Goal: Task Accomplishment & Management: Manage account settings

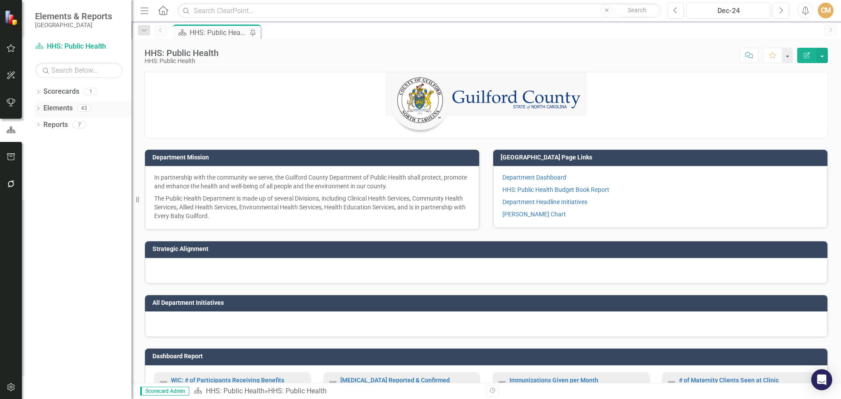
click at [39, 109] on icon at bounding box center [38, 108] width 2 height 4
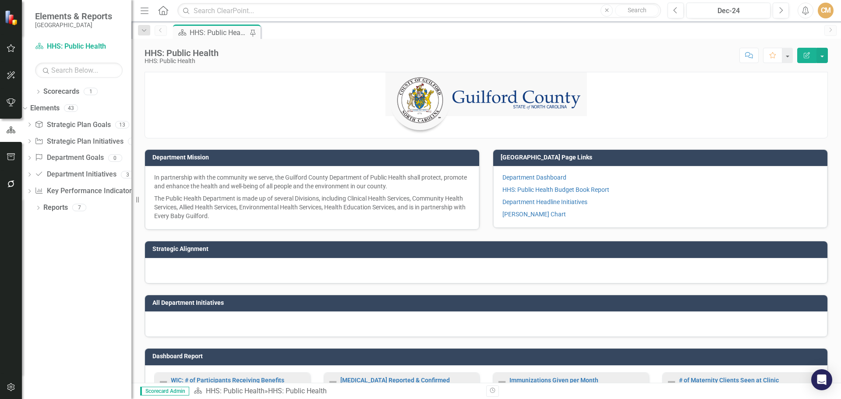
drag, startPoint x: 137, startPoint y: 200, endPoint x: 154, endPoint y: 196, distance: 17.1
click at [138, 197] on div "Resize" at bounding box center [134, 199] width 7 height 399
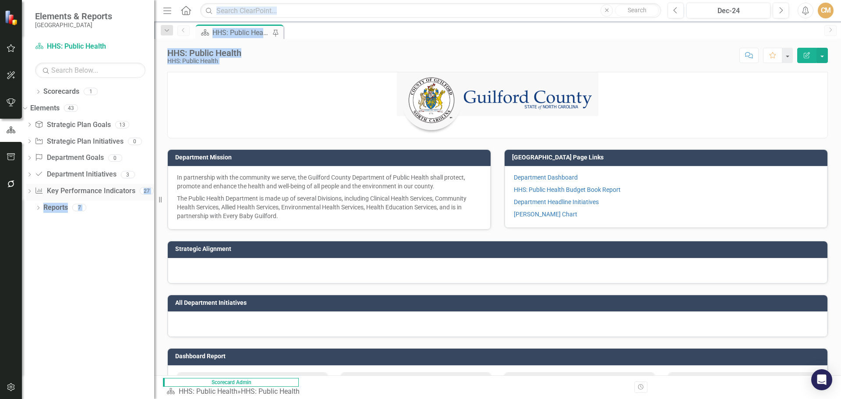
drag, startPoint x: 169, startPoint y: 196, endPoint x: 146, endPoint y: 193, distance: 22.5
click at [146, 193] on div "Elements & Reports Guilford County Scorecard HHS: Public Health Search Dropdown…" at bounding box center [420, 199] width 841 height 399
click at [32, 124] on icon "Dropdown" at bounding box center [29, 125] width 6 height 5
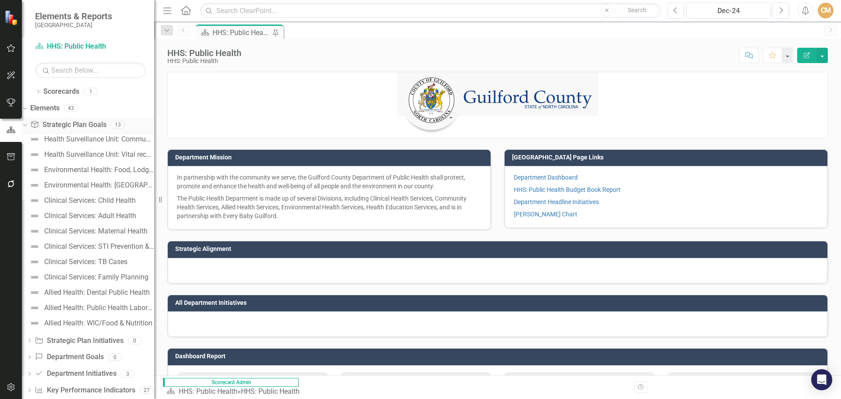
click at [26, 124] on icon "Dropdown" at bounding box center [23, 124] width 5 height 6
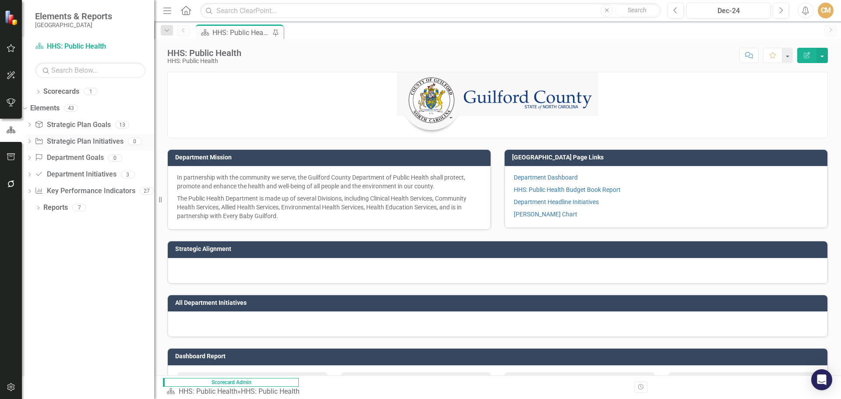
click at [32, 139] on div "Dropdown" at bounding box center [29, 142] width 6 height 7
click at [27, 142] on icon at bounding box center [25, 141] width 4 height 2
click at [49, 106] on link "Elements" at bounding box center [44, 108] width 29 height 10
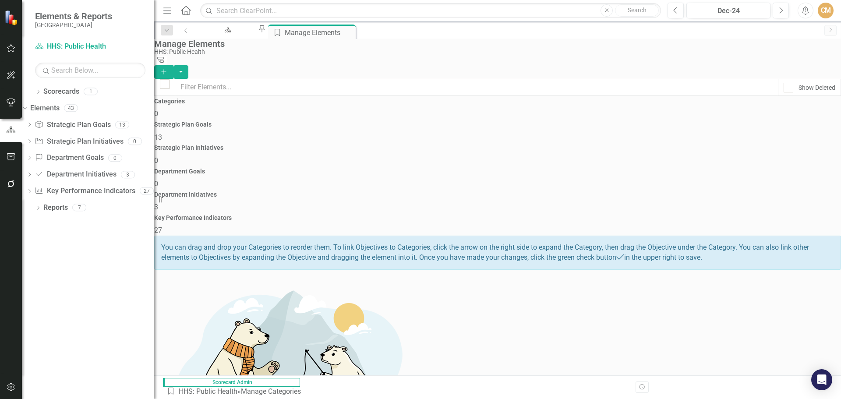
click at [758, 215] on h4 "Key Performance Indicators" at bounding box center [497, 218] width 686 height 7
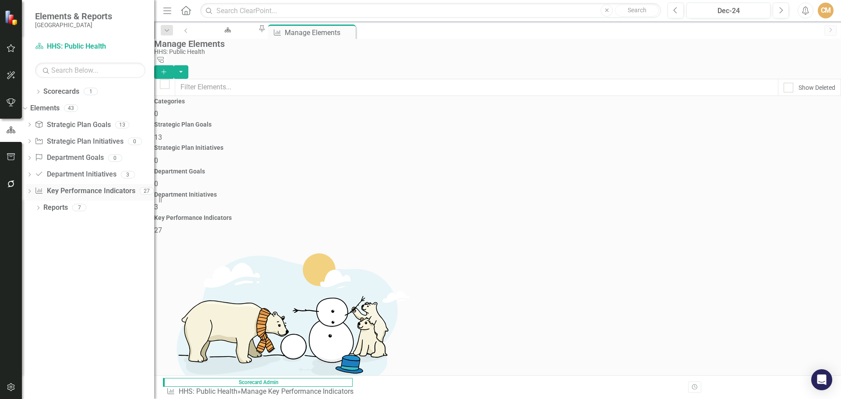
click at [32, 194] on div "Dropdown" at bounding box center [29, 191] width 6 height 7
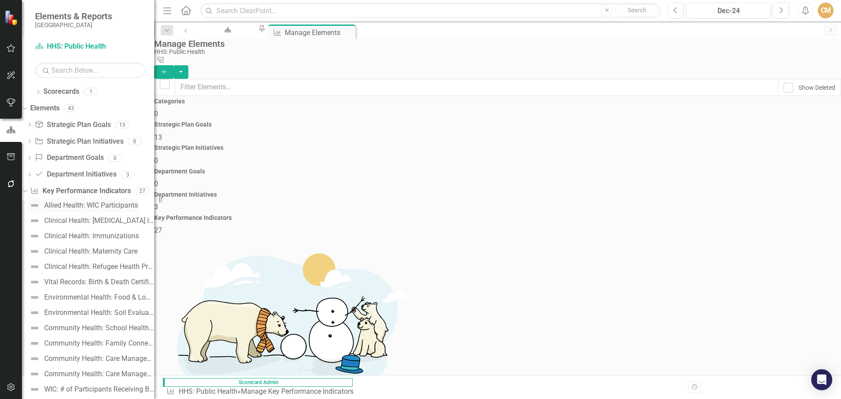
click at [121, 204] on div "Allied Health: WIC Participants" at bounding box center [91, 205] width 94 height 8
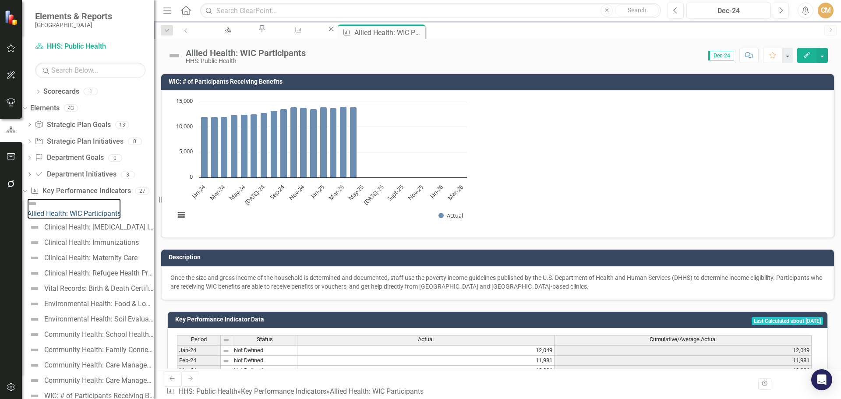
scroll to position [250, 0]
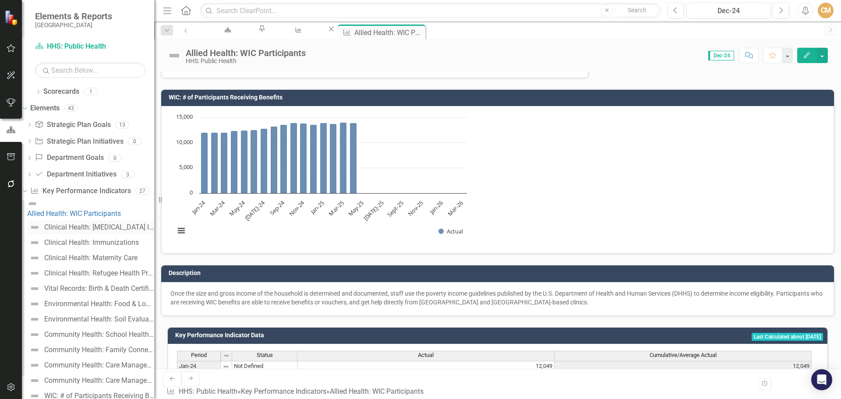
click at [96, 224] on div "Clinical Health: [MEDICAL_DATA] Investigated & Confirmed" at bounding box center [99, 227] width 110 height 8
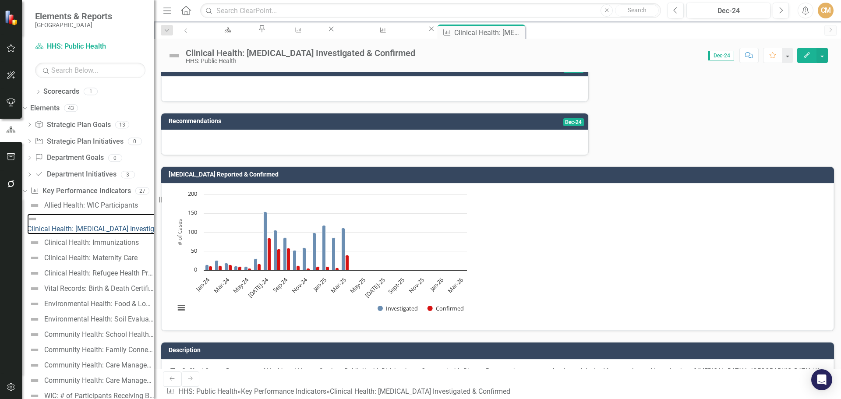
scroll to position [175, 0]
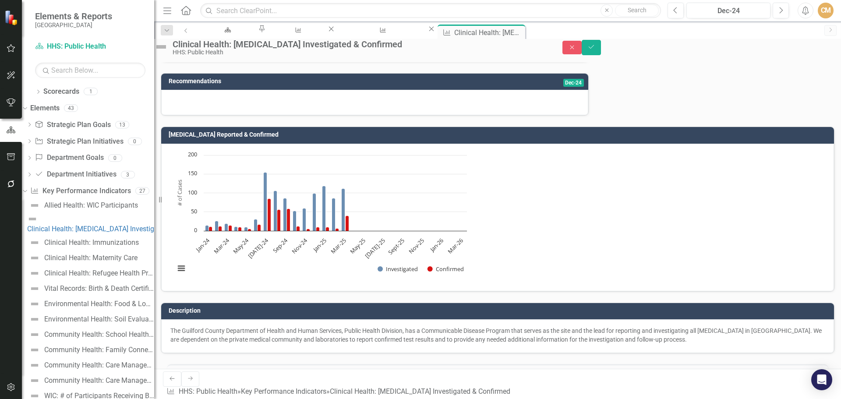
scroll to position [219, 0]
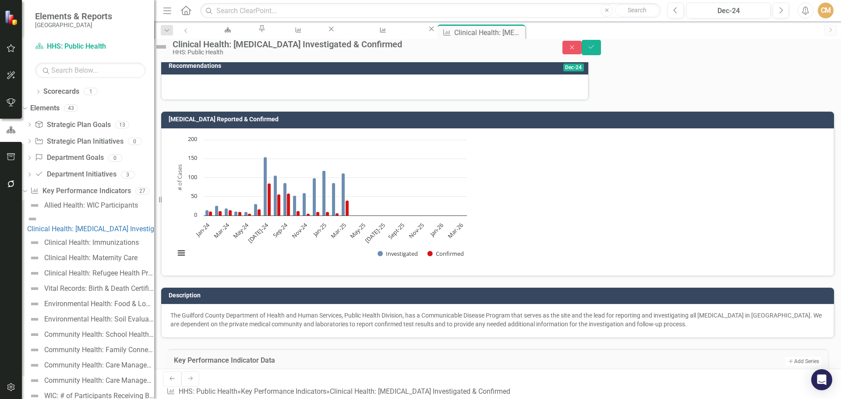
type textarea "31"
click at [595, 50] on icon "Save" at bounding box center [591, 47] width 8 height 6
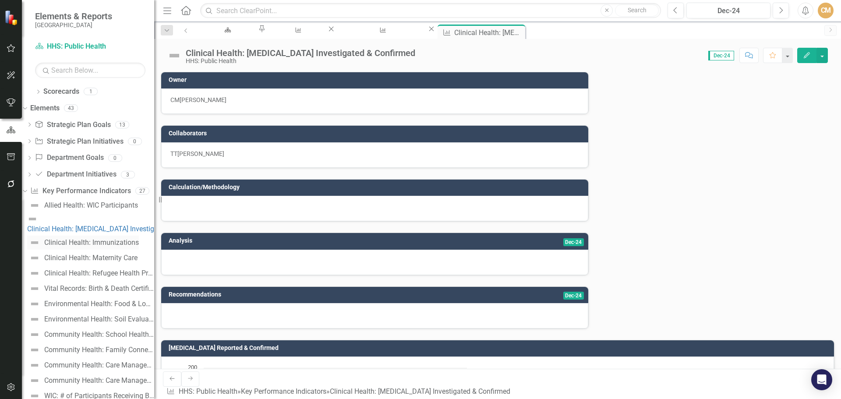
click at [86, 239] on div "Clinical Health: Immunizations" at bounding box center [91, 243] width 95 height 8
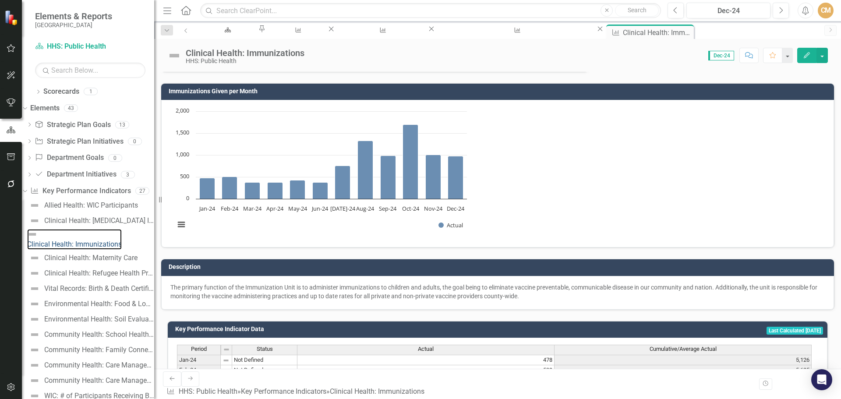
scroll to position [294, 0]
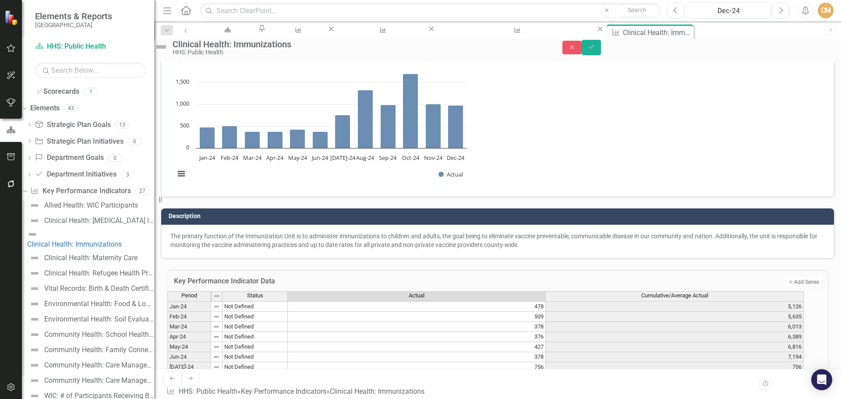
type textarea "545"
click at [595, 50] on icon "Save" at bounding box center [591, 47] width 8 height 6
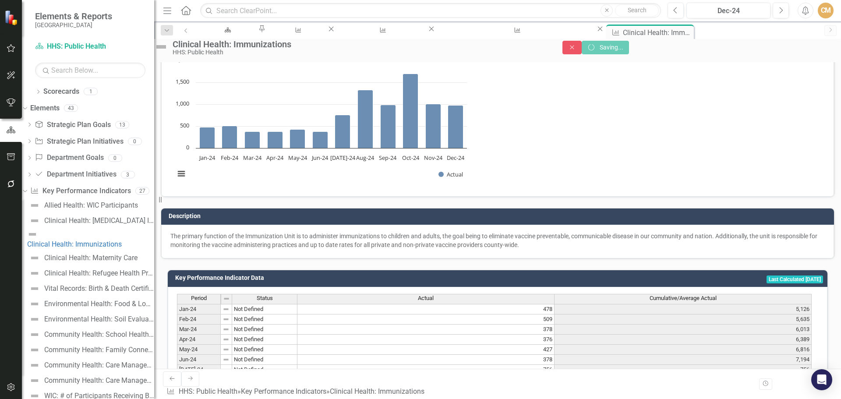
scroll to position [0, 0]
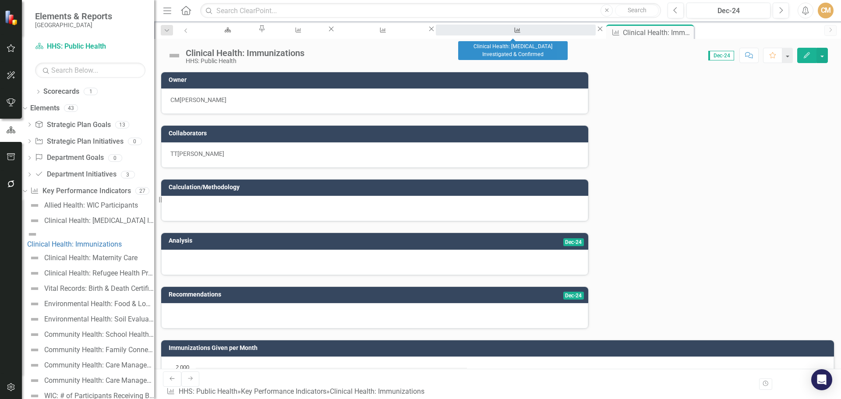
click at [521, 33] on div "Clinical Health: [MEDICAL_DATA] Investigated & Confirmed" at bounding box center [515, 38] width 144 height 11
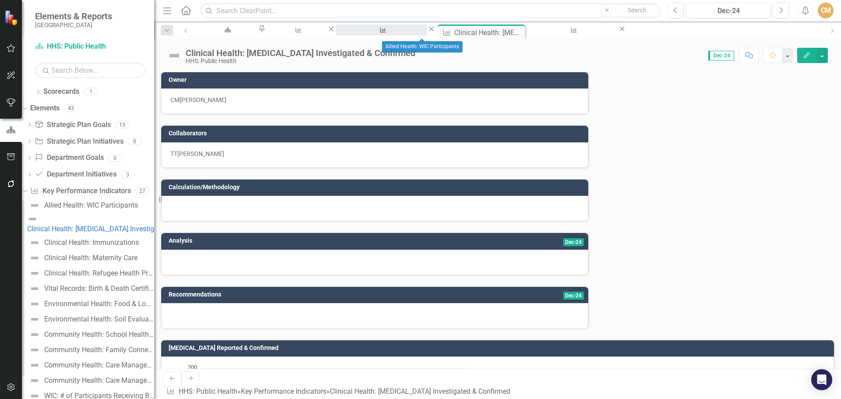
click at [419, 33] on div "Allied Health: WIC Participants" at bounding box center [381, 38] width 75 height 11
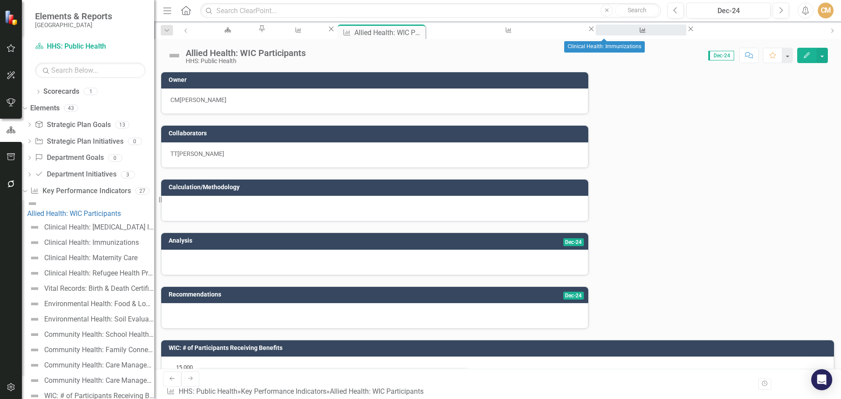
click at [603, 33] on div "Clinical Health: Immunizations" at bounding box center [640, 38] width 75 height 11
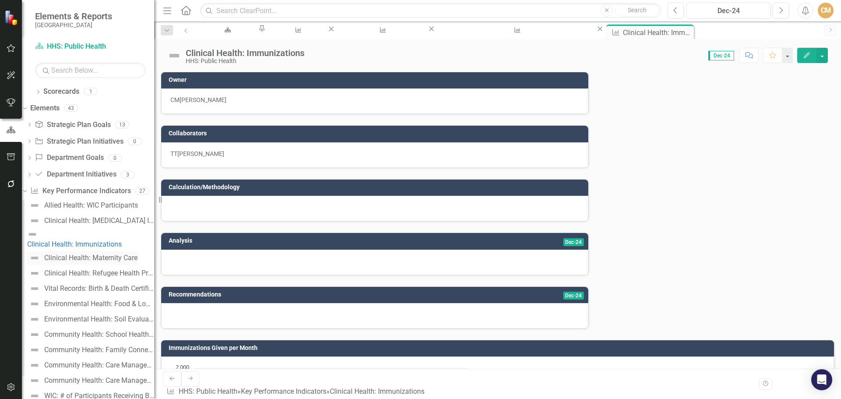
click at [96, 254] on div "Clinical Health: Maternity Care" at bounding box center [90, 258] width 93 height 8
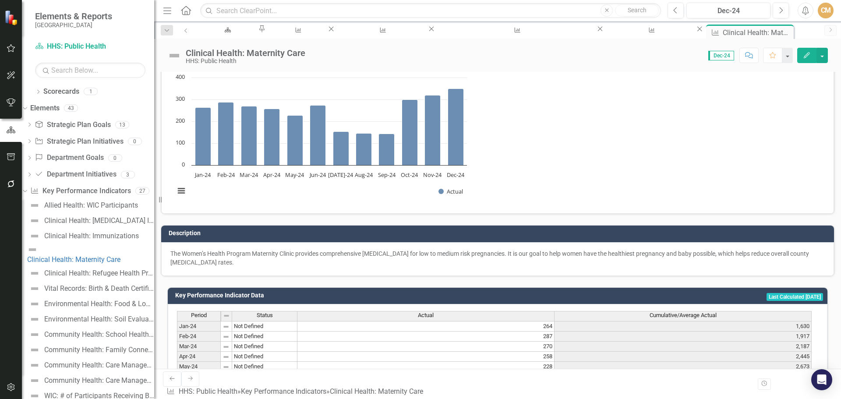
scroll to position [294, 0]
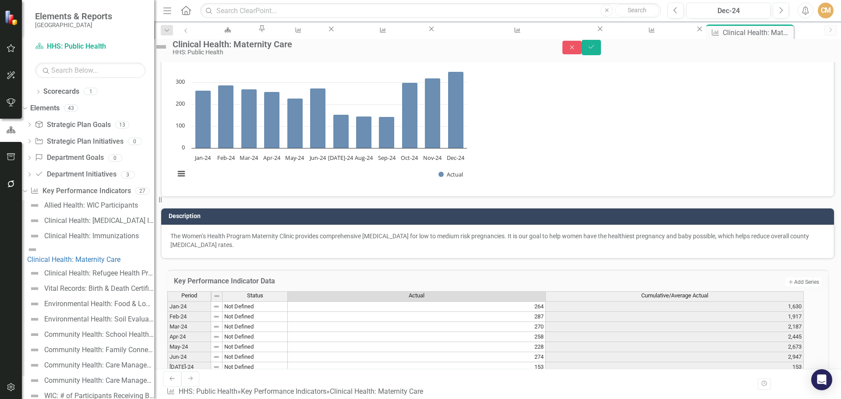
type textarea "263"
click at [595, 50] on icon "Save" at bounding box center [591, 47] width 8 height 6
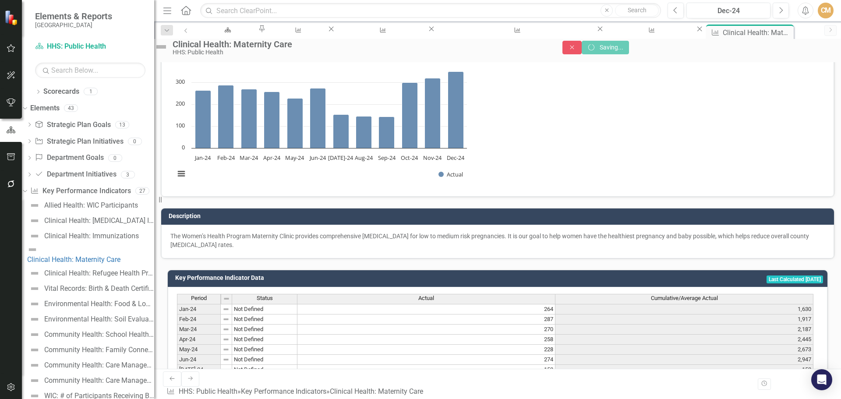
scroll to position [0, 0]
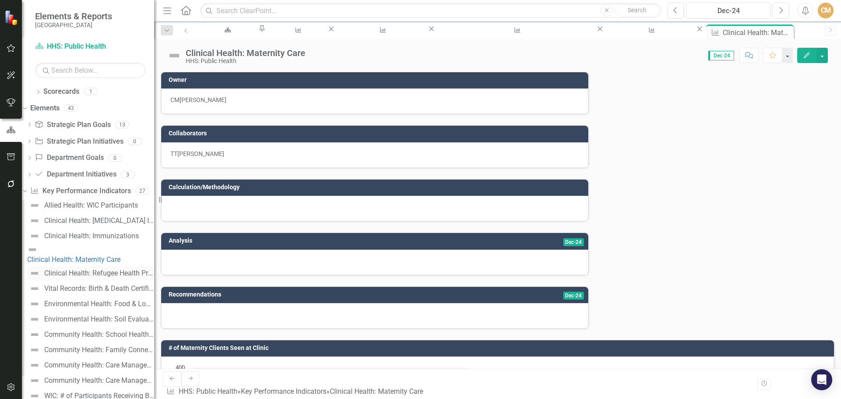
click at [84, 269] on div "Clinical Health: Refugee Health Program" at bounding box center [99, 273] width 110 height 8
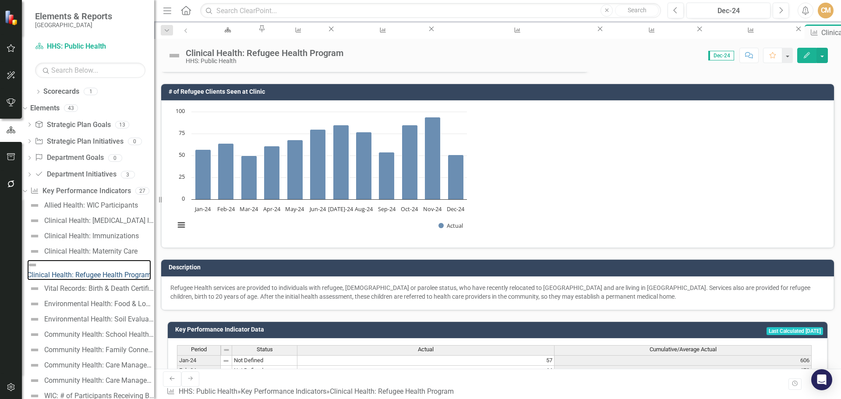
scroll to position [263, 0]
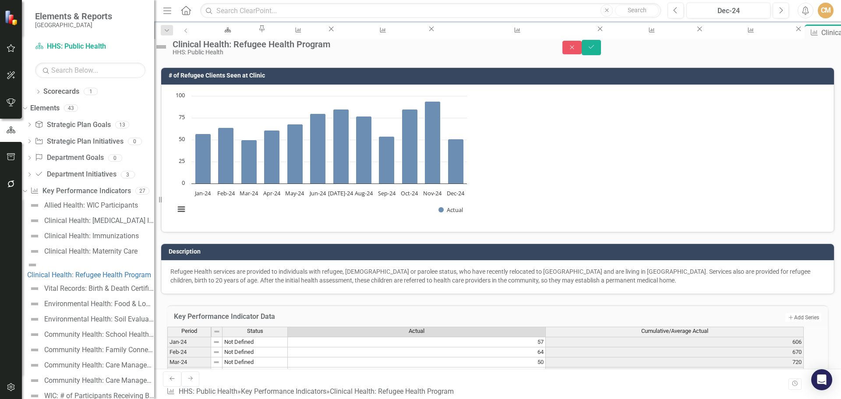
type textarea "55"
click at [601, 50] on button "Save" at bounding box center [590, 47] width 19 height 15
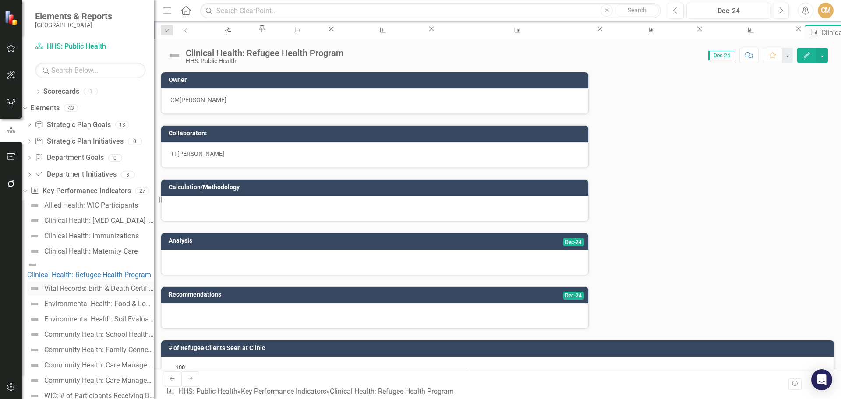
click at [106, 285] on div "Vital Records: Birth & Death Certificates Processed" at bounding box center [99, 289] width 110 height 8
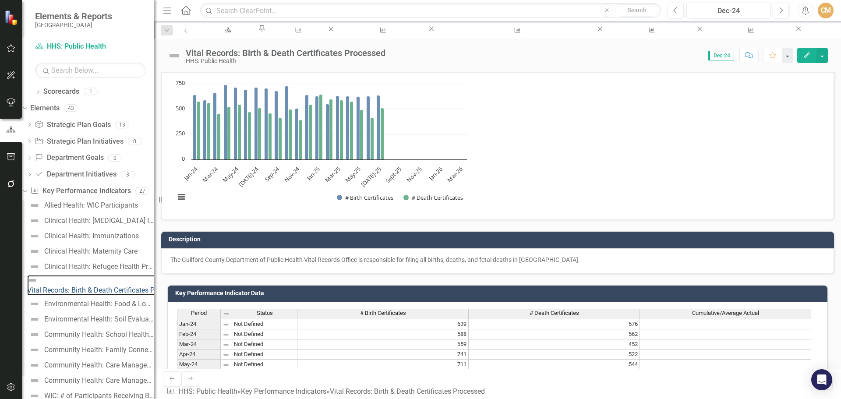
scroll to position [294, 0]
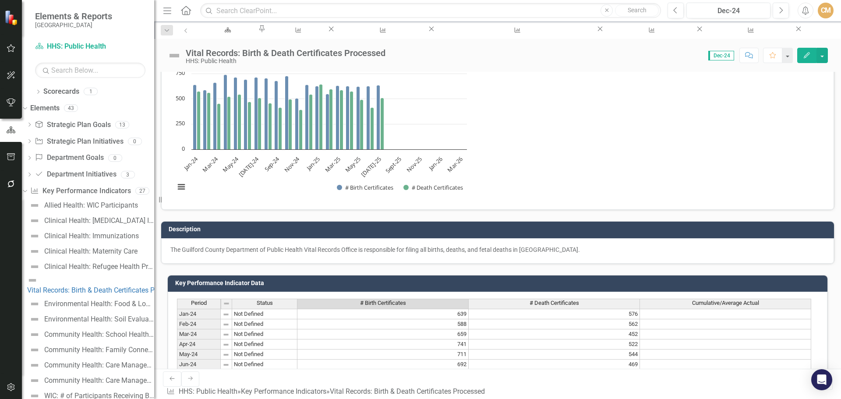
click at [80, 300] on div "Environmental Health: Food & Lodging Inspections & Complaints" at bounding box center [99, 304] width 110 height 8
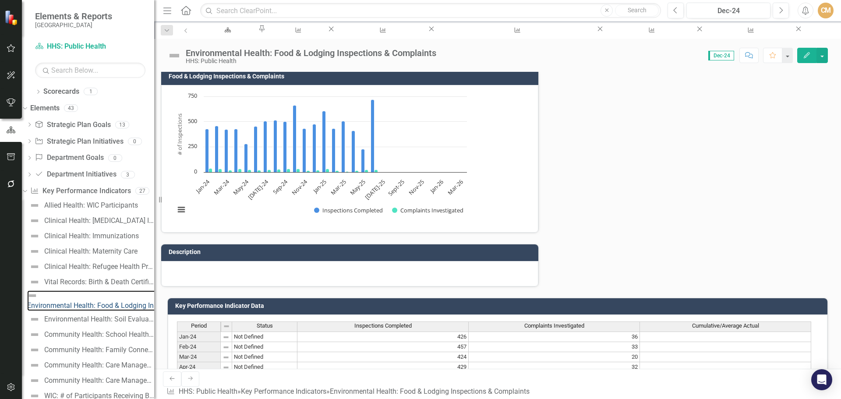
scroll to position [294, 0]
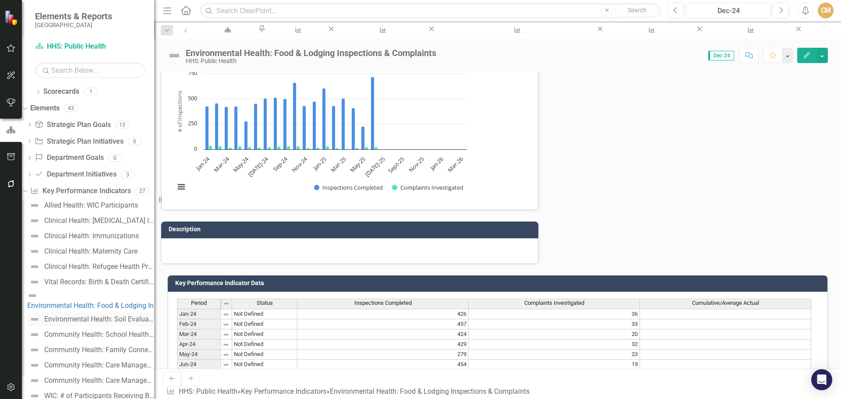
click at [90, 315] on div "Environmental Health: Soil Evaluations Received" at bounding box center [99, 319] width 110 height 8
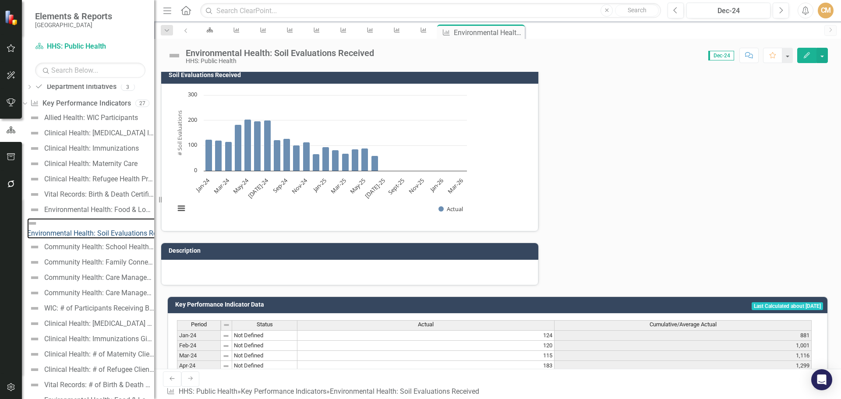
scroll to position [294, 0]
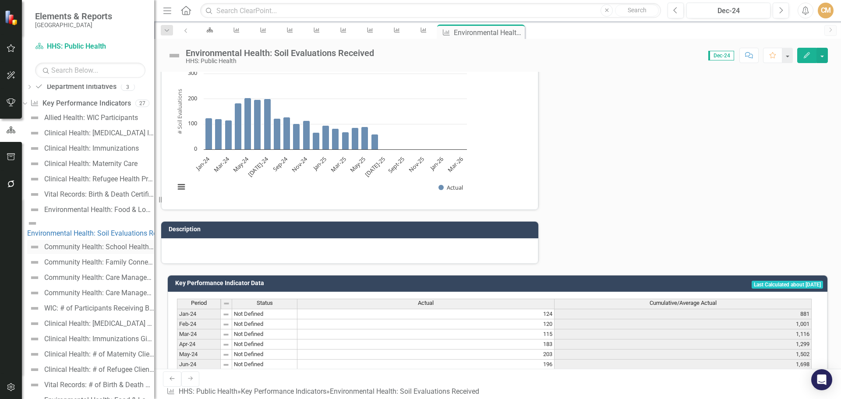
click at [89, 243] on div "Community Health: School Health Student Encounters" at bounding box center [99, 247] width 110 height 8
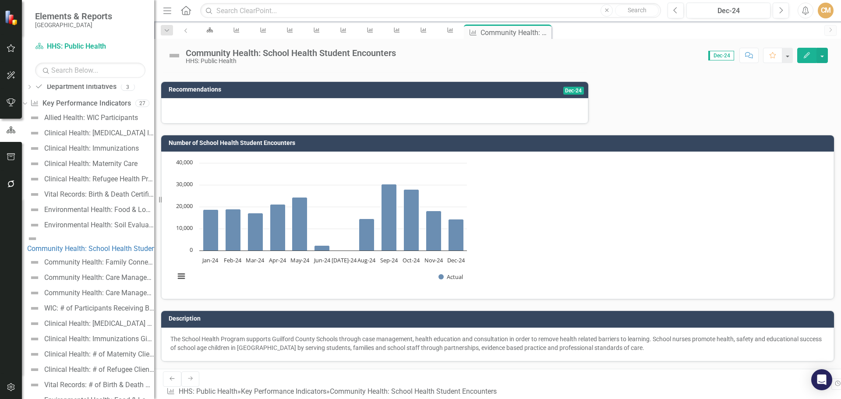
scroll to position [263, 0]
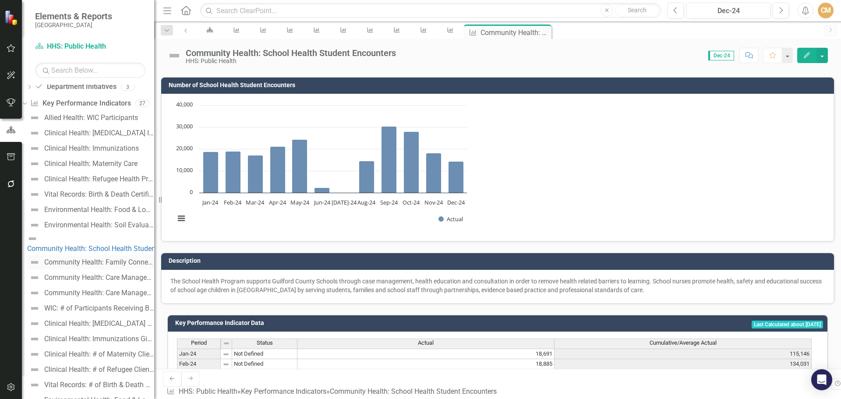
click at [88, 258] on div "Community Health: Family Connects Home Visits" at bounding box center [99, 262] width 110 height 8
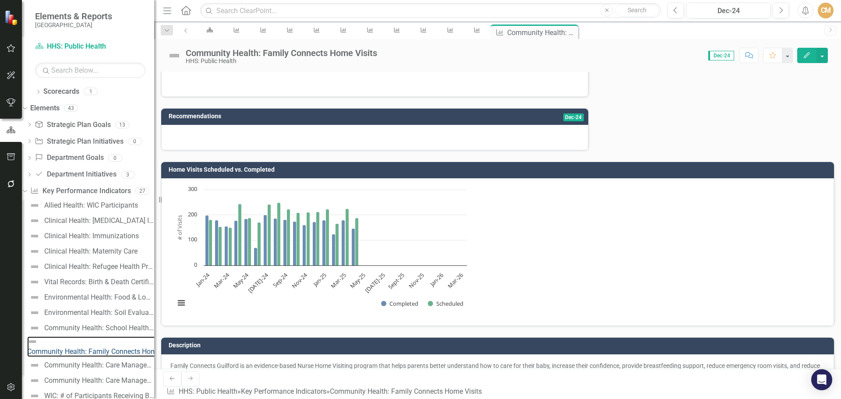
scroll to position [219, 0]
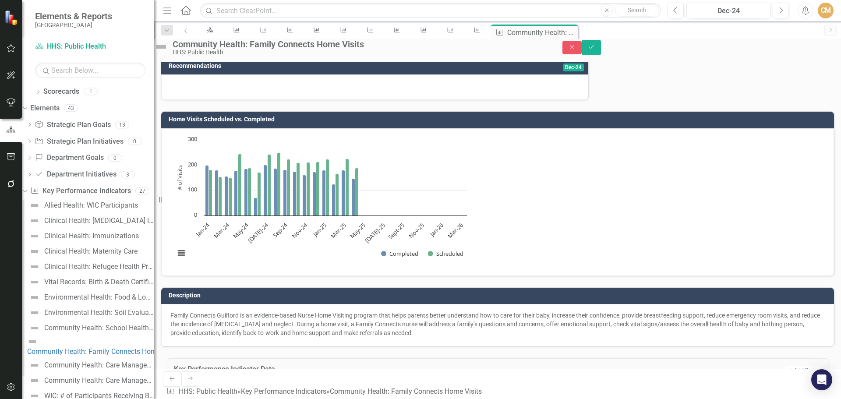
type textarea "140"
type textarea "177"
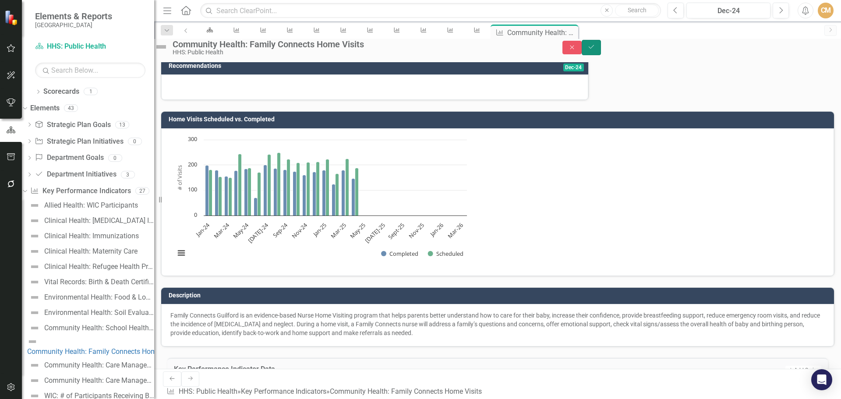
click at [601, 55] on button "Save" at bounding box center [590, 47] width 19 height 15
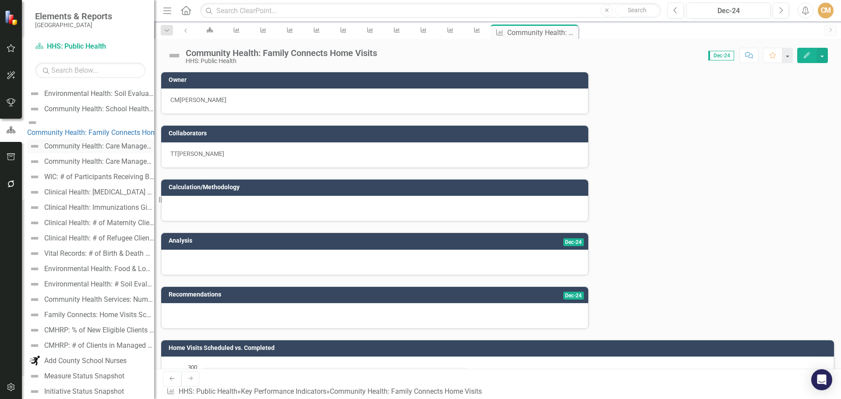
click at [94, 142] on div "Community Health: Care Management for At Risk Children (CMARC)" at bounding box center [99, 146] width 110 height 8
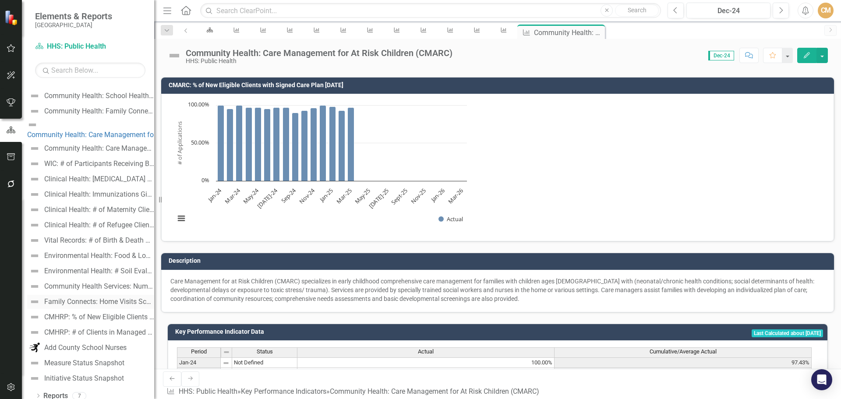
scroll to position [188, 0]
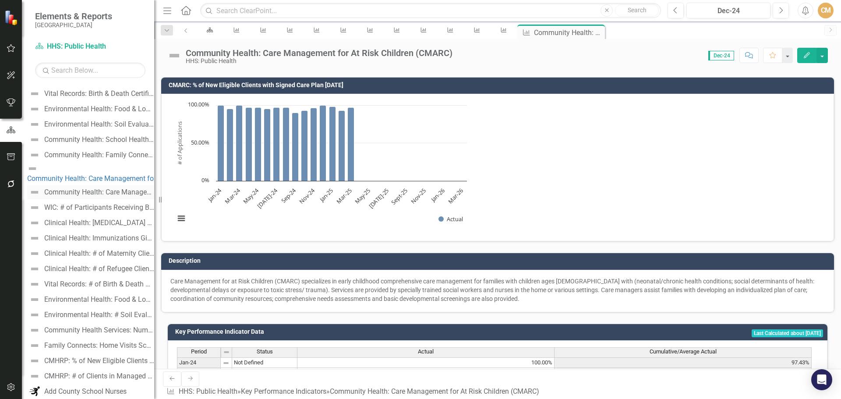
click at [103, 188] on div "Community Health: Care Management for At Risk Children" at bounding box center [99, 192] width 110 height 8
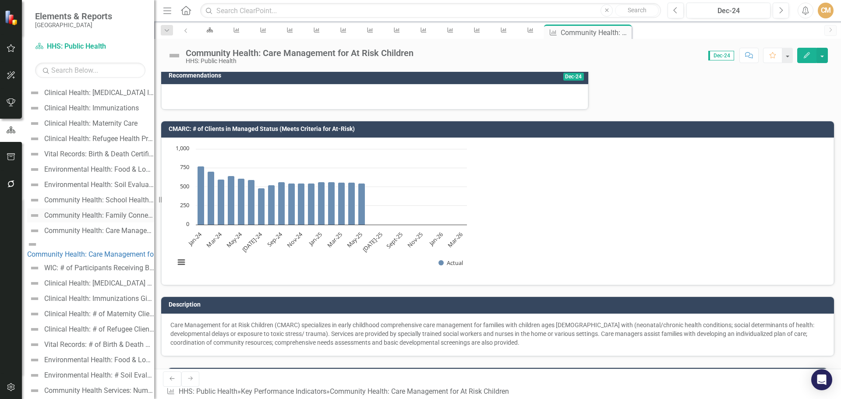
scroll to position [175, 0]
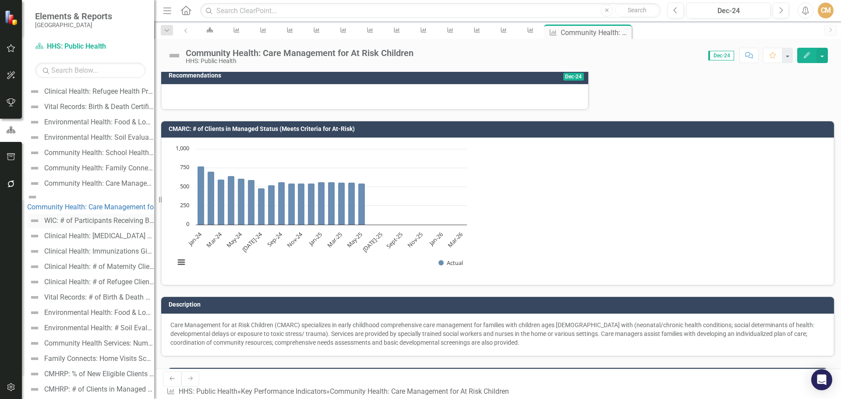
click at [96, 217] on div "WIC: # of Participants Receiving Benefits" at bounding box center [99, 221] width 110 height 8
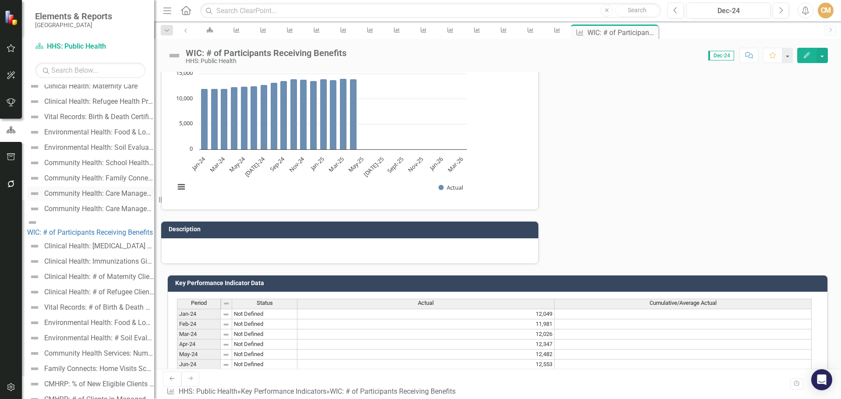
scroll to position [175, 0]
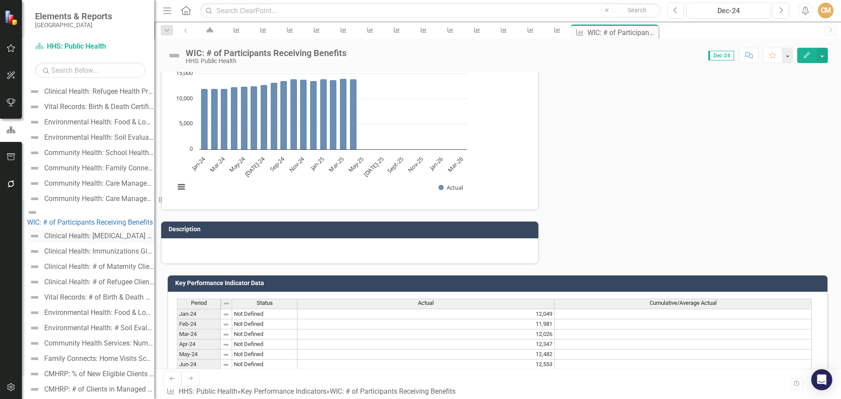
click at [92, 232] on div "Clinical Health: [MEDICAL_DATA] Reported & Confirmed" at bounding box center [99, 236] width 110 height 8
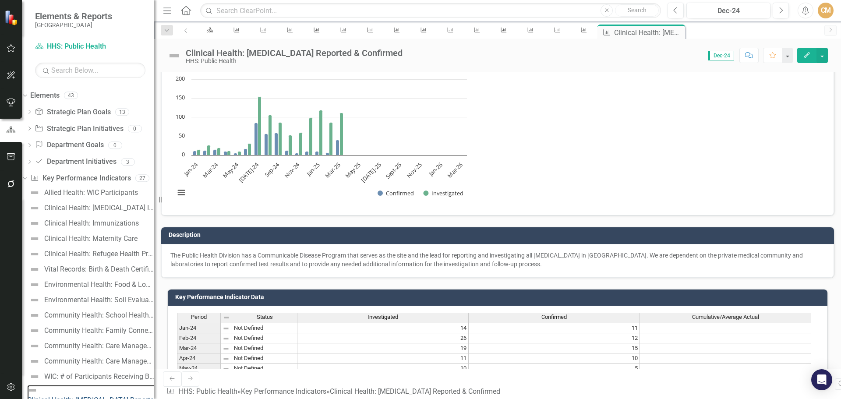
scroll to position [294, 0]
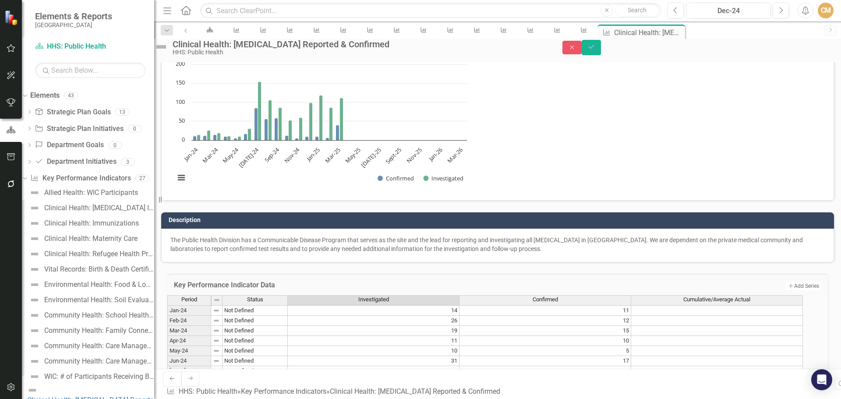
scroll to position [298, 0]
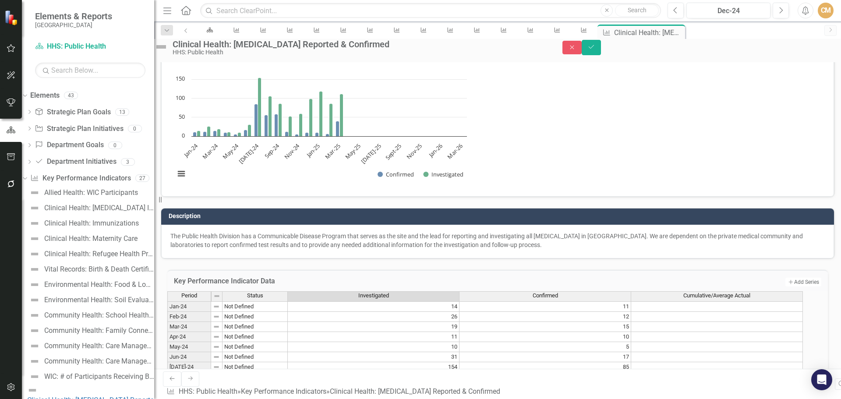
type textarea "117"
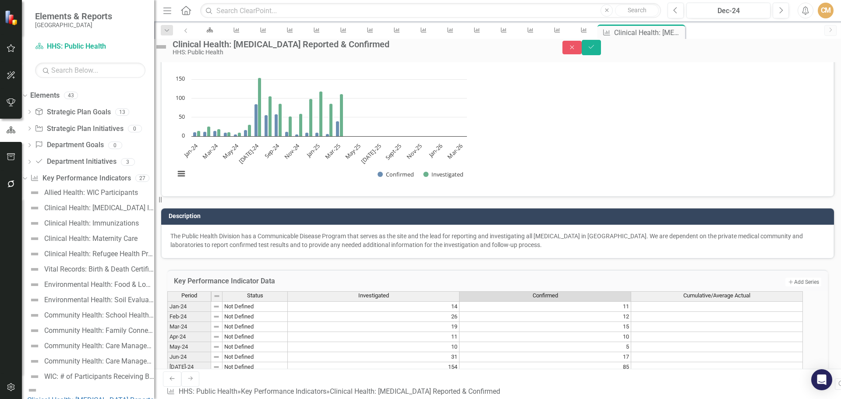
type textarea "31"
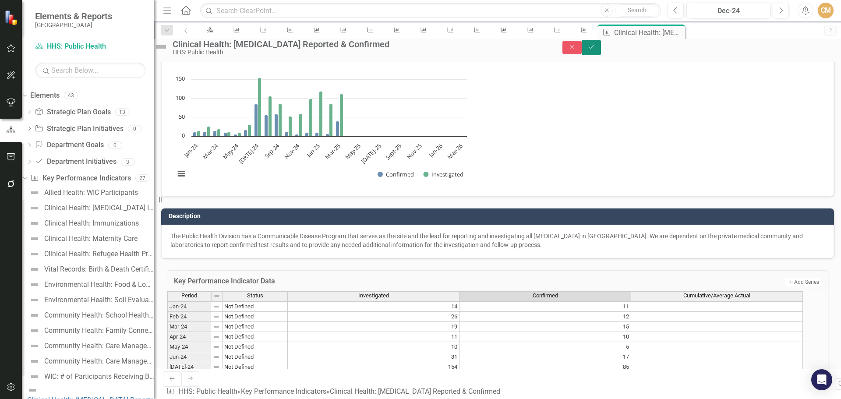
click at [595, 50] on icon "Save" at bounding box center [591, 47] width 8 height 6
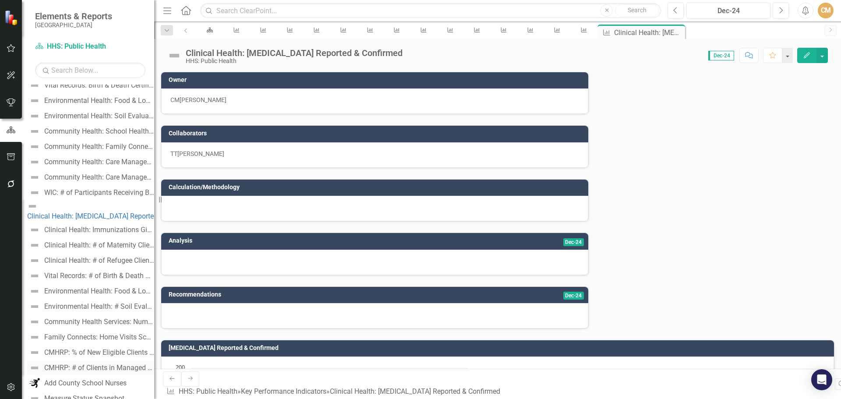
scroll to position [232, 0]
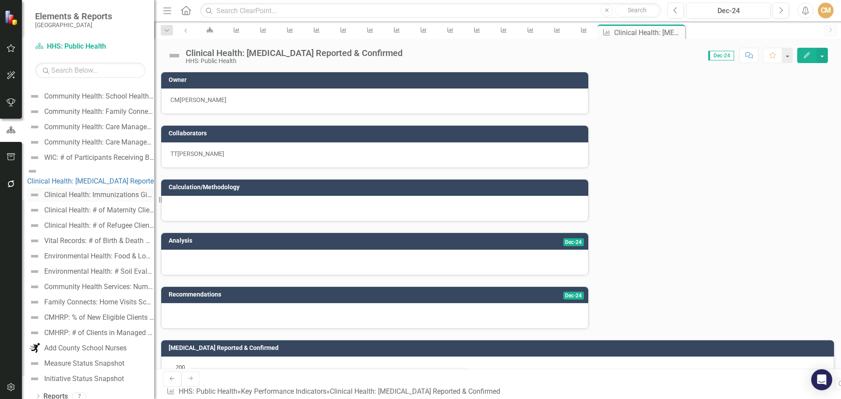
click at [99, 191] on div "Clinical Health: Immunizations Given per Month" at bounding box center [99, 195] width 110 height 8
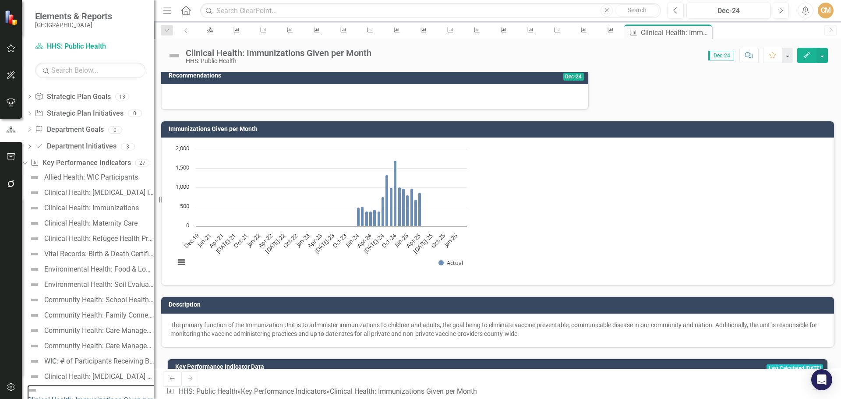
scroll to position [263, 0]
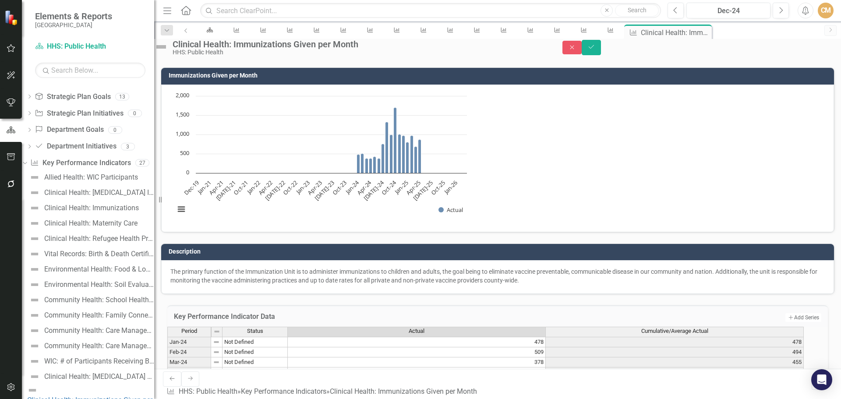
type textarea "545"
click at [595, 50] on icon "Save" at bounding box center [591, 47] width 8 height 6
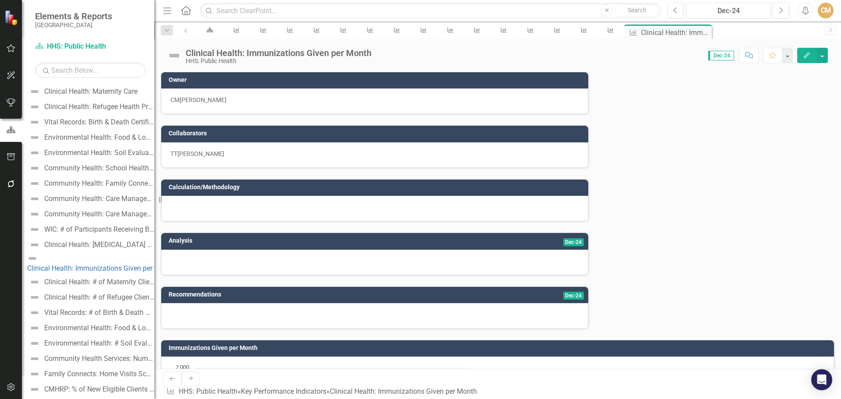
scroll to position [232, 0]
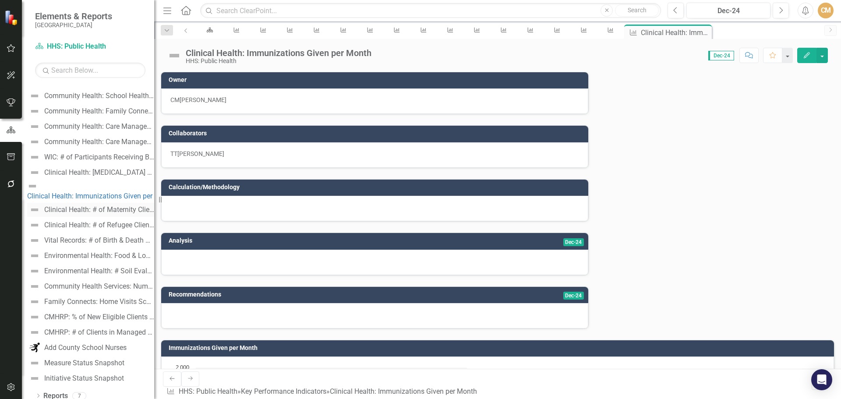
click at [111, 206] on div "Clinical Health: # of Maternity Clients Seen at Clinic" at bounding box center [99, 210] width 110 height 8
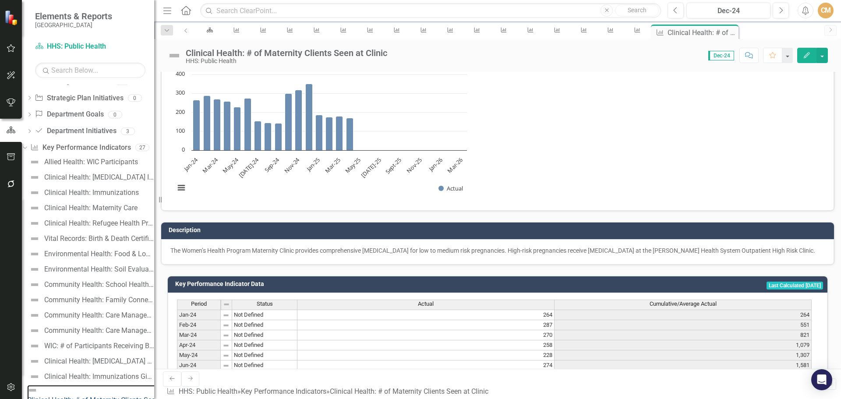
scroll to position [294, 0]
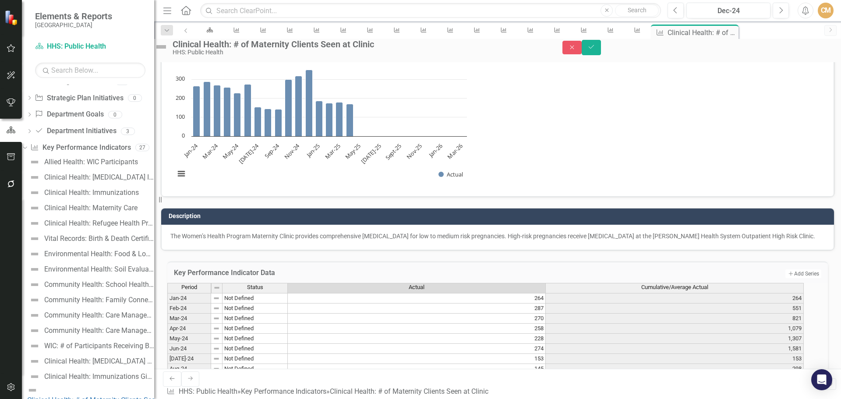
type textarea "263"
click at [601, 53] on button "Save" at bounding box center [590, 47] width 19 height 15
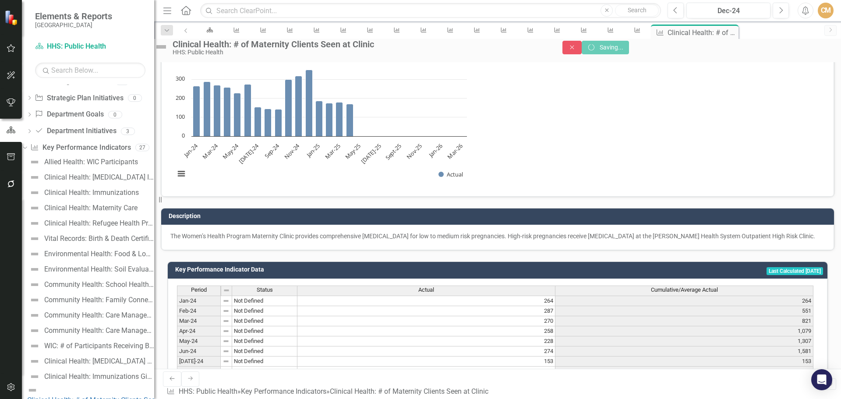
scroll to position [294, 0]
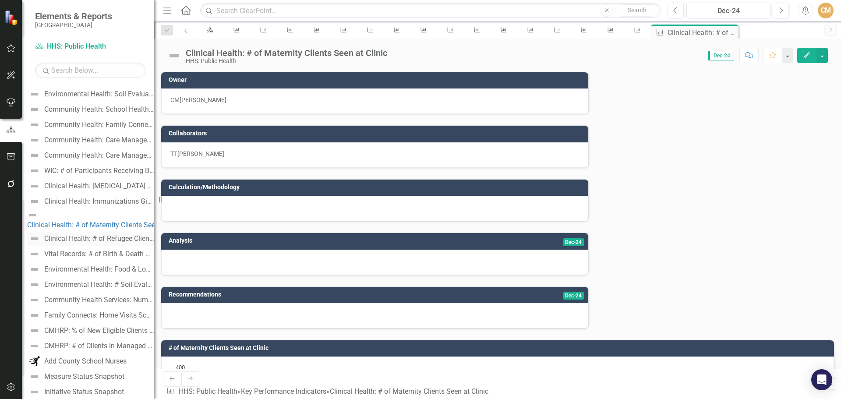
click at [105, 235] on div "Clinical Health: # of Refugee Clients Seen at Clinic" at bounding box center [99, 239] width 110 height 8
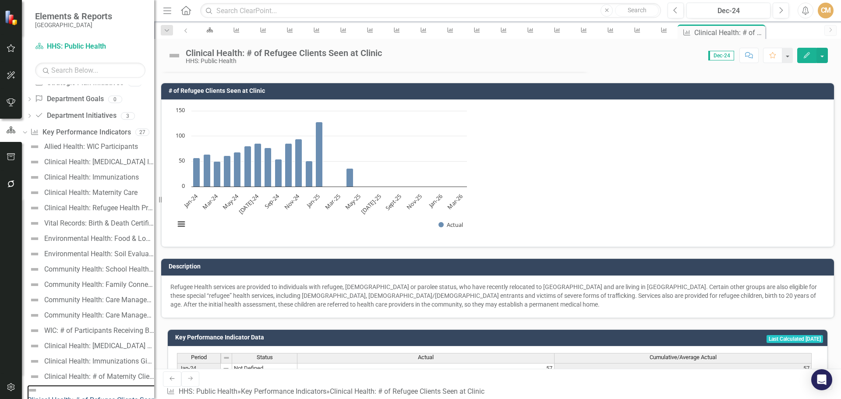
scroll to position [263, 0]
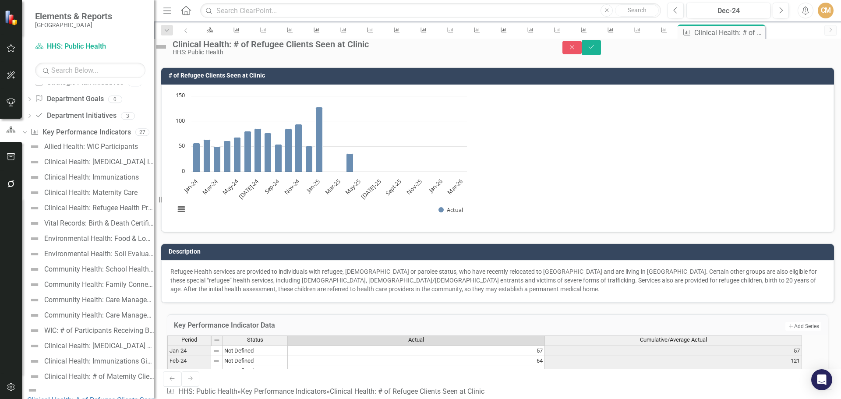
type textarea "55"
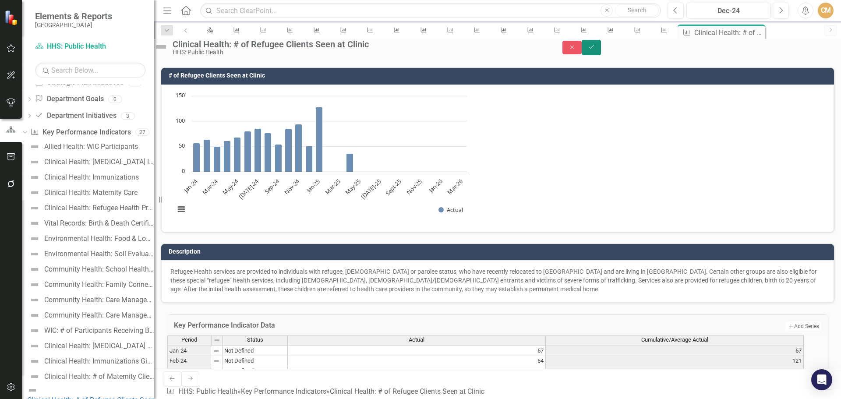
click at [595, 50] on icon "Save" at bounding box center [591, 47] width 8 height 6
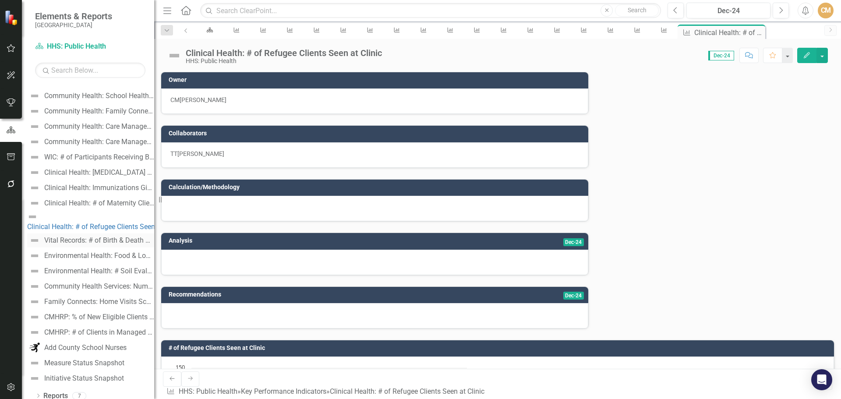
click at [109, 236] on div "Vital Records: # of Birth & Death Certificates Processed" at bounding box center [99, 240] width 110 height 8
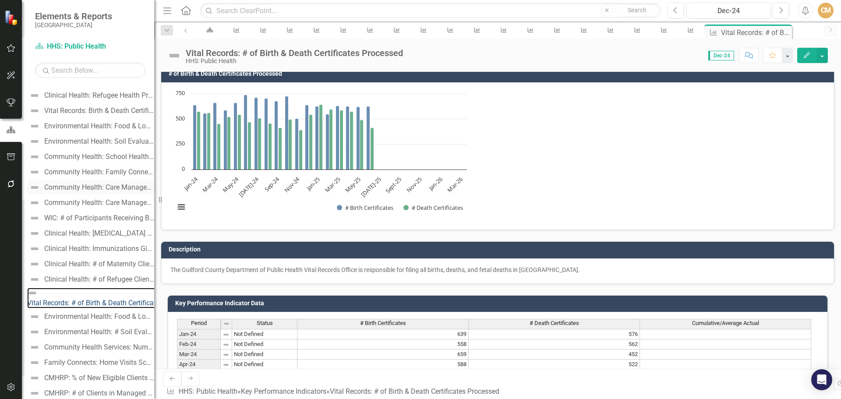
scroll to position [232, 0]
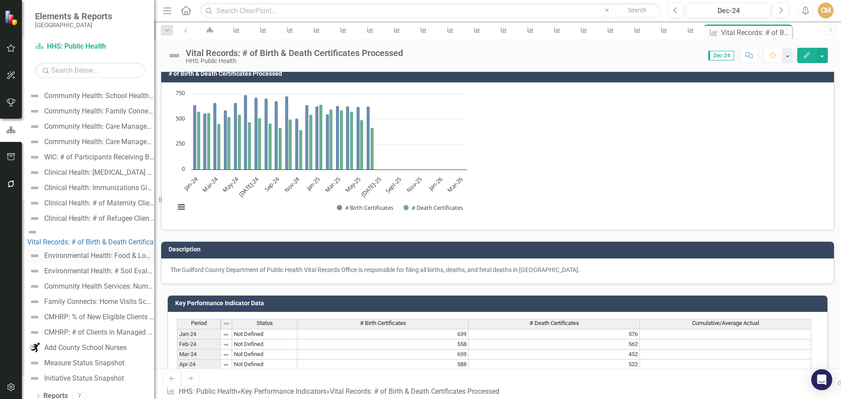
click at [89, 252] on div "Environmental Health: Food & Lodging Inspections Completed vs. Complaints Inves…" at bounding box center [99, 256] width 110 height 8
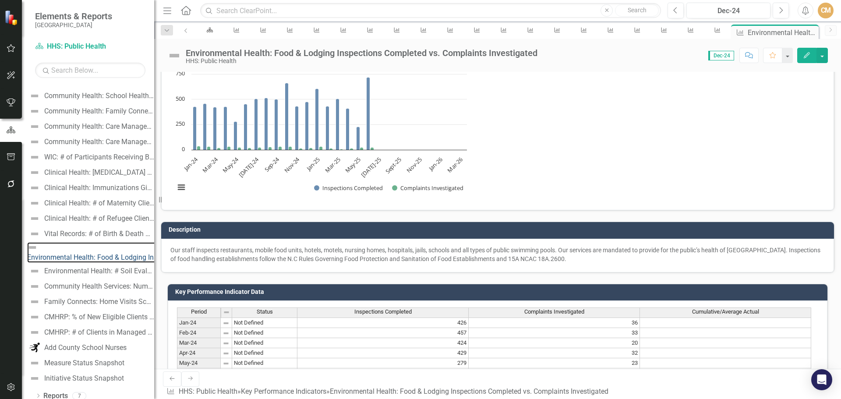
scroll to position [294, 0]
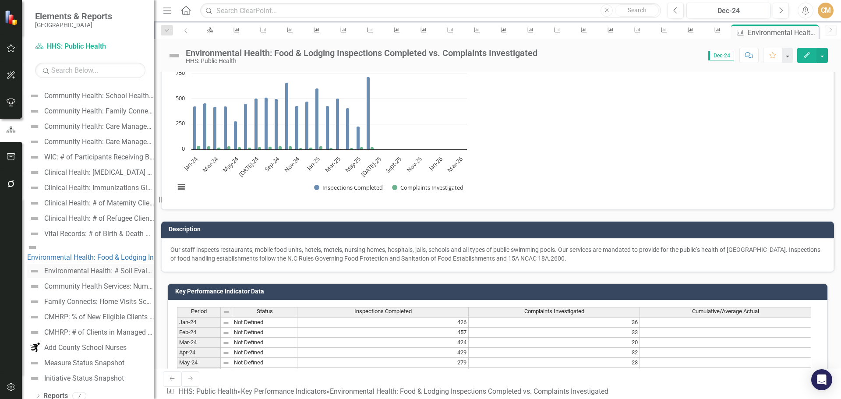
click at [92, 267] on div "Environmental Health: # Soil Evaluations Received" at bounding box center [99, 271] width 110 height 8
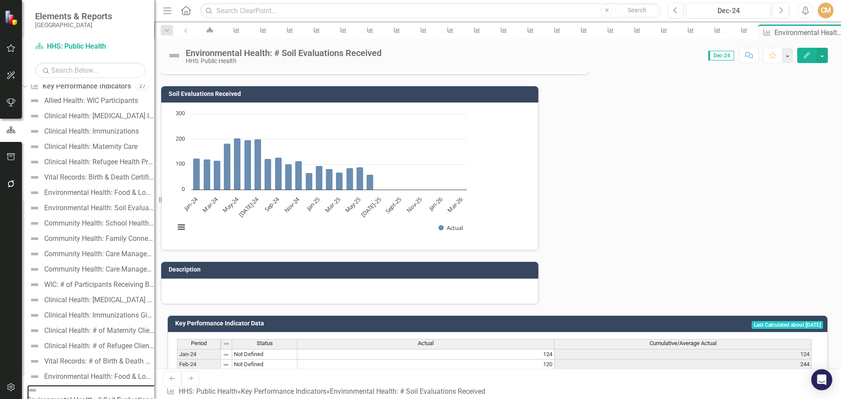
scroll to position [263, 0]
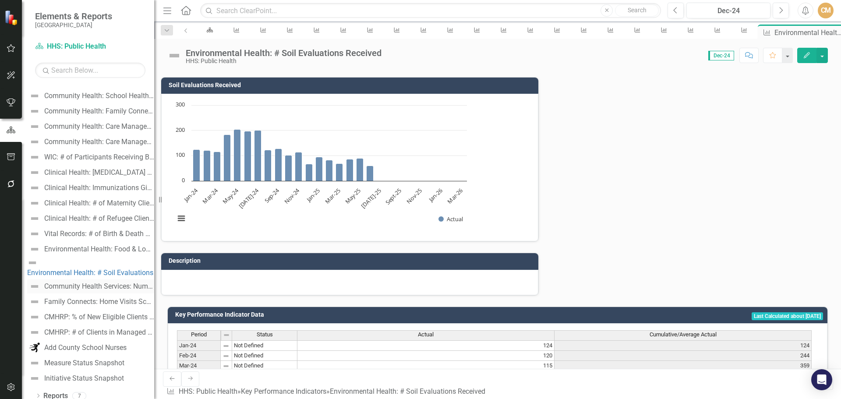
click at [89, 279] on link "Community Health Services: Number of School Nurse Student Encounters" at bounding box center [90, 286] width 127 height 14
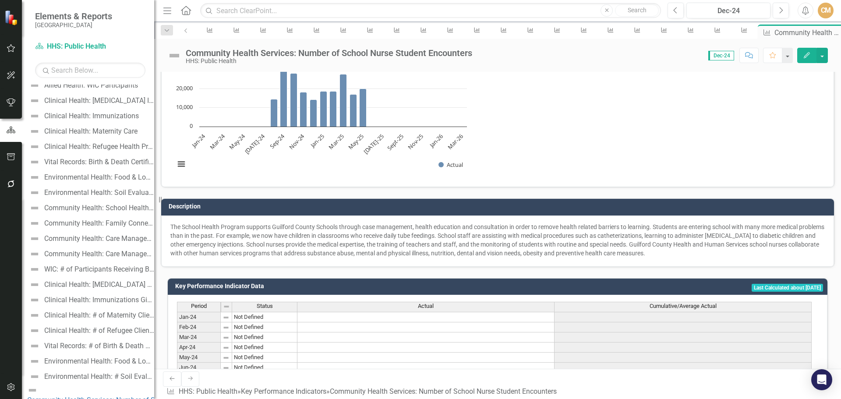
scroll to position [232, 0]
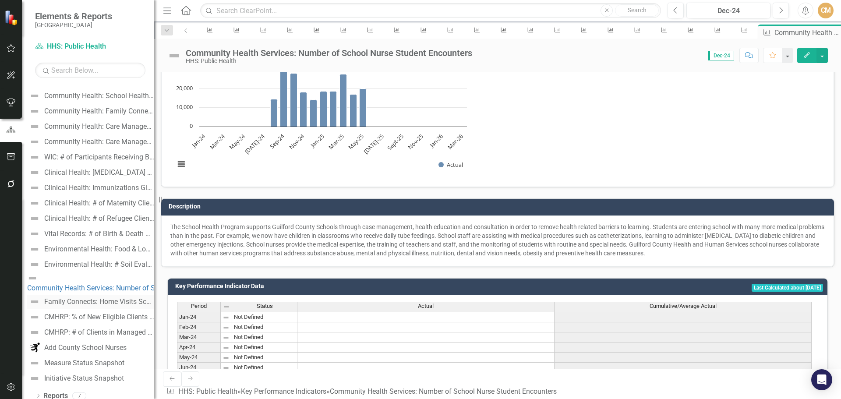
click at [123, 298] on div "Family Connects: Home Visits Scheduled vs. Completed" at bounding box center [99, 302] width 110 height 8
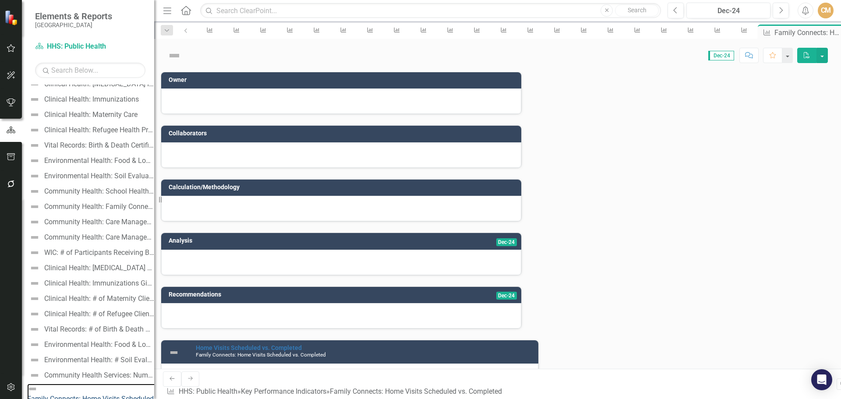
scroll to position [135, 0]
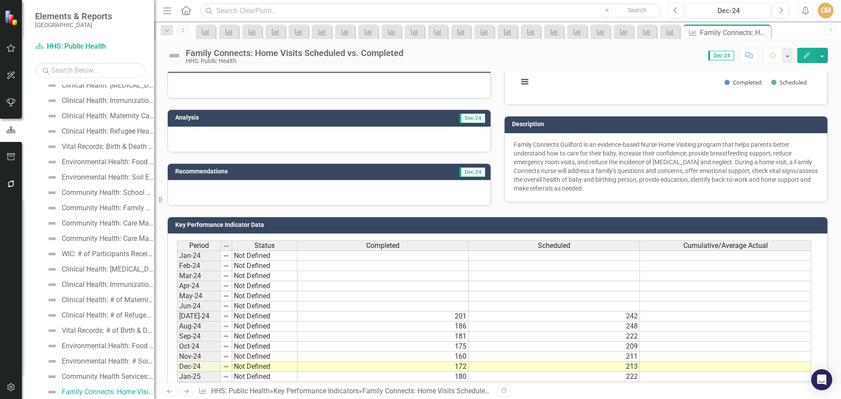
scroll to position [263, 0]
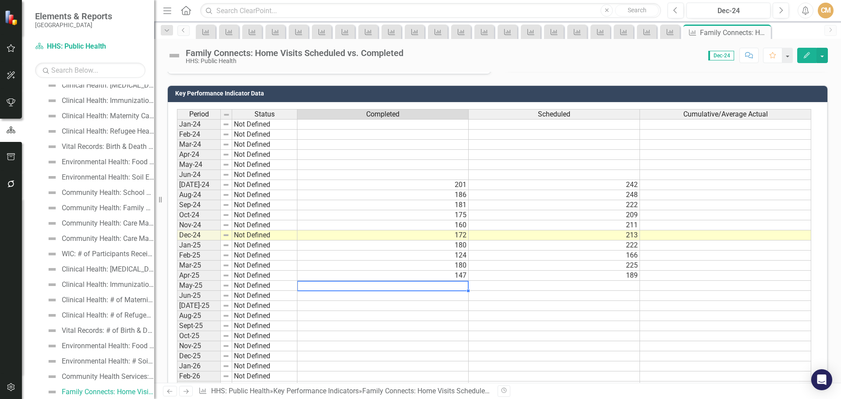
click at [457, 286] on td at bounding box center [382, 286] width 171 height 10
click at [429, 290] on td at bounding box center [382, 286] width 171 height 10
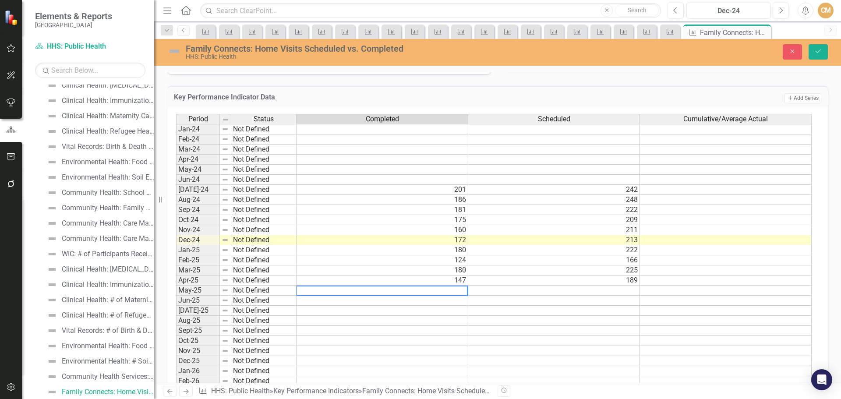
click at [429, 290] on textarea at bounding box center [382, 290] width 172 height 11
type textarea "140"
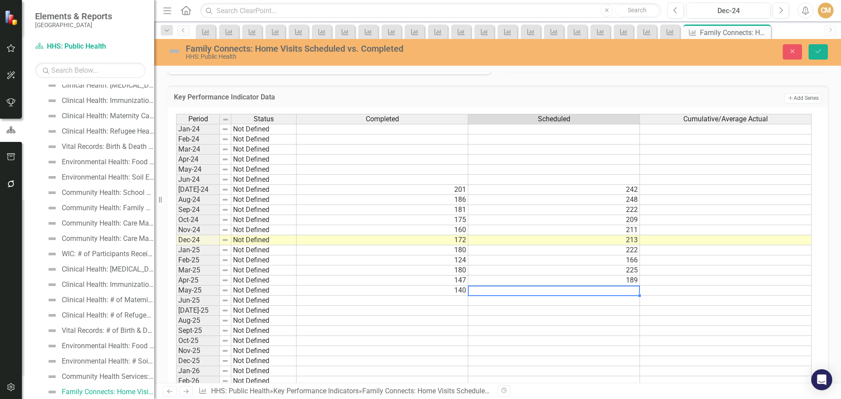
click at [538, 288] on td at bounding box center [554, 290] width 172 height 10
type textarea "177"
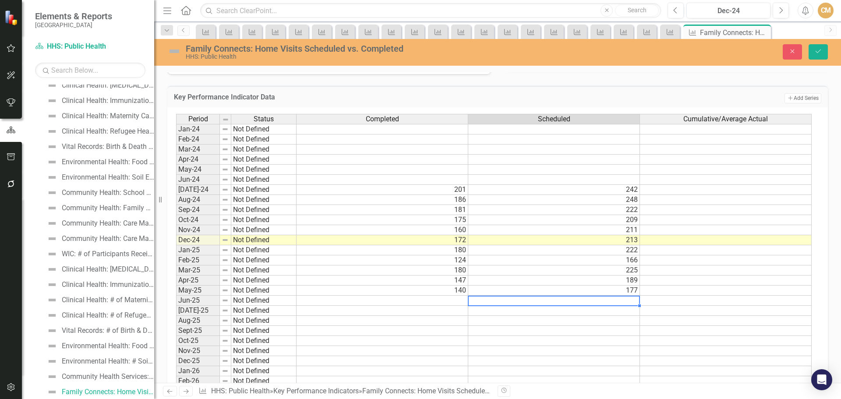
click at [808, 51] on div "Close Save" at bounding box center [697, 51] width 273 height 15
click at [815, 51] on icon "Save" at bounding box center [818, 51] width 8 height 6
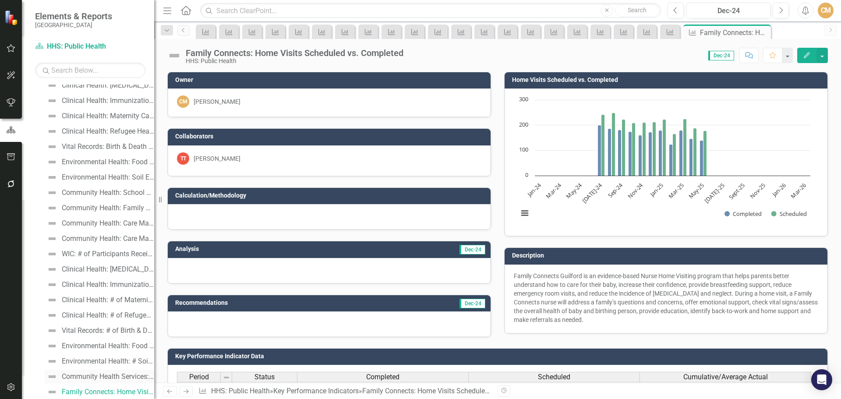
scroll to position [232, 0]
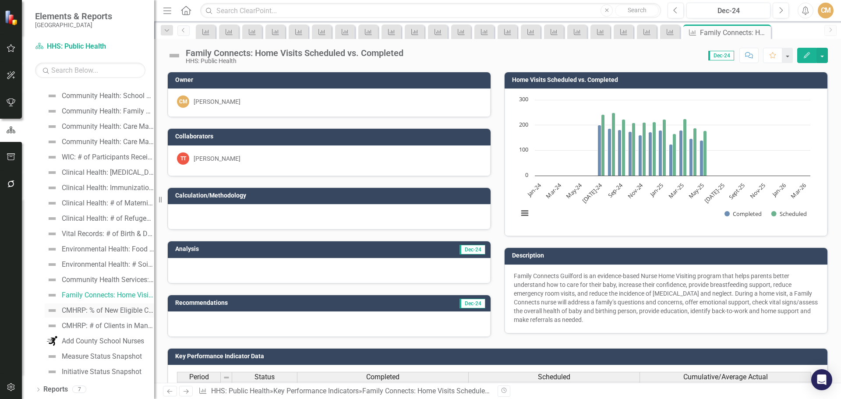
click at [92, 310] on div "CMHRP: % of New Eligible Clients with Signed Care Plan [DATE]" at bounding box center [108, 310] width 92 height 8
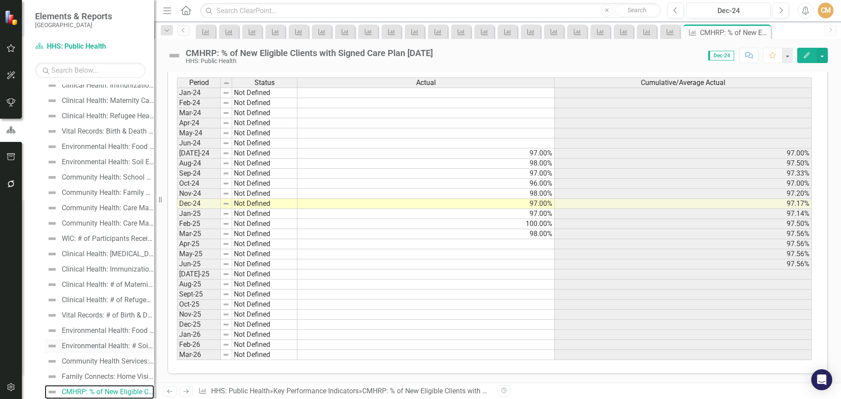
scroll to position [194, 0]
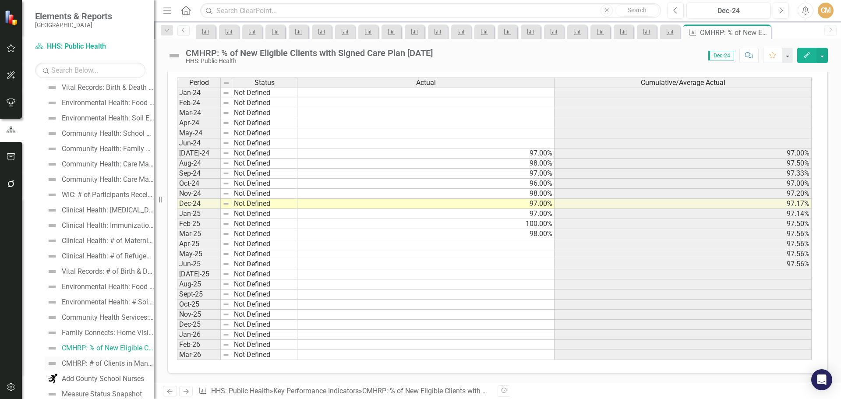
click at [82, 360] on div "CMHRP: # of Clients in Managed Status (Meets Criteria for At-Risk)" at bounding box center [108, 363] width 92 height 8
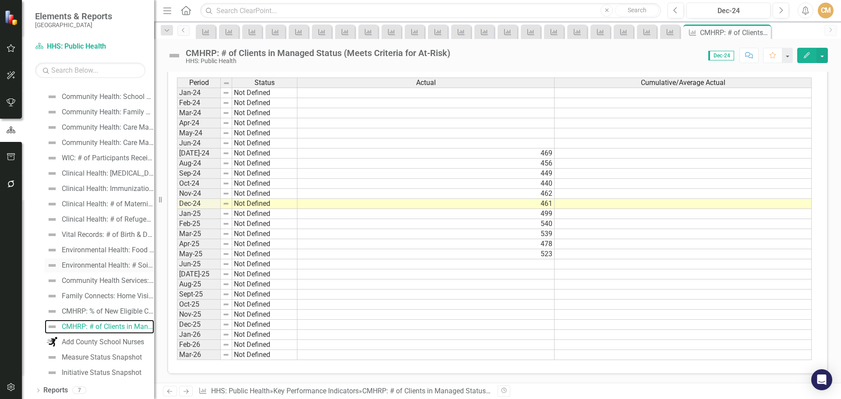
scroll to position [232, 0]
click at [91, 338] on div "Add County School Nurses" at bounding box center [103, 341] width 82 height 8
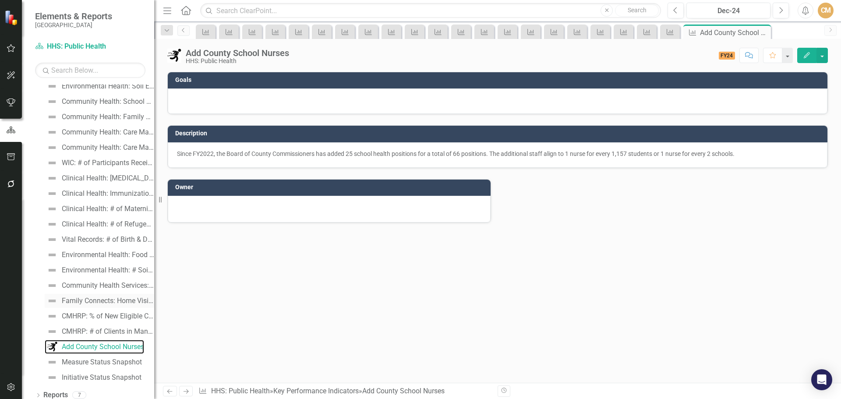
scroll to position [232, 0]
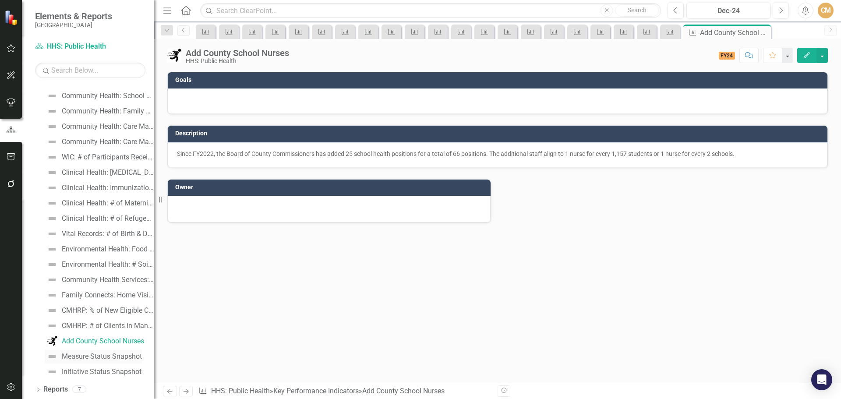
click at [92, 355] on div "Measure Status Snapshot" at bounding box center [102, 356] width 80 height 8
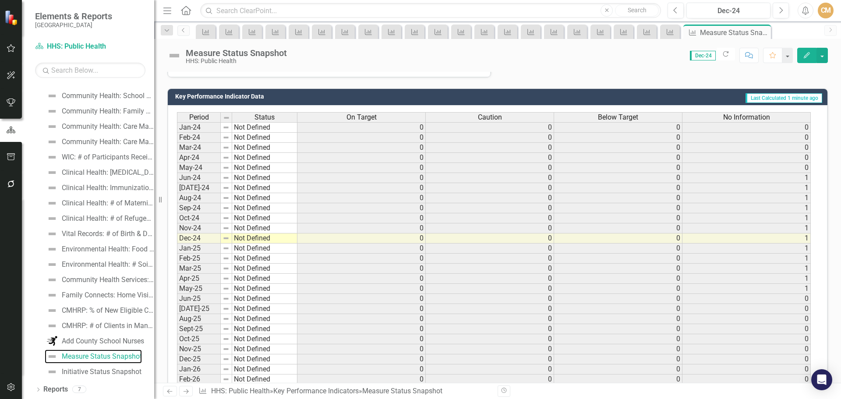
scroll to position [287, 0]
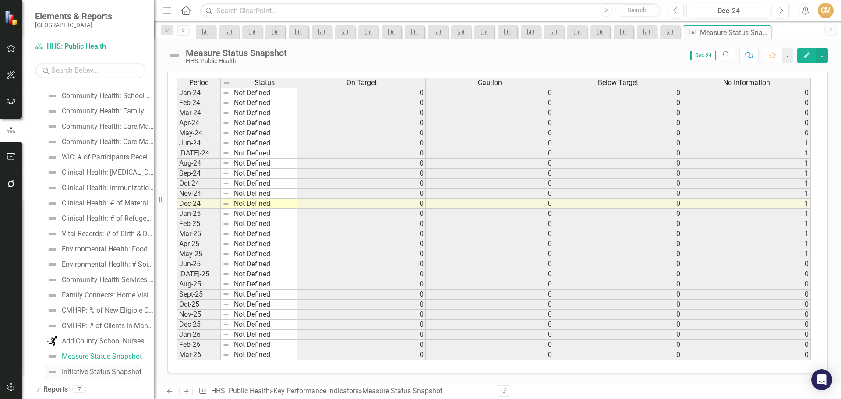
click at [121, 369] on div "Initiative Status Snapshot" at bounding box center [102, 372] width 80 height 8
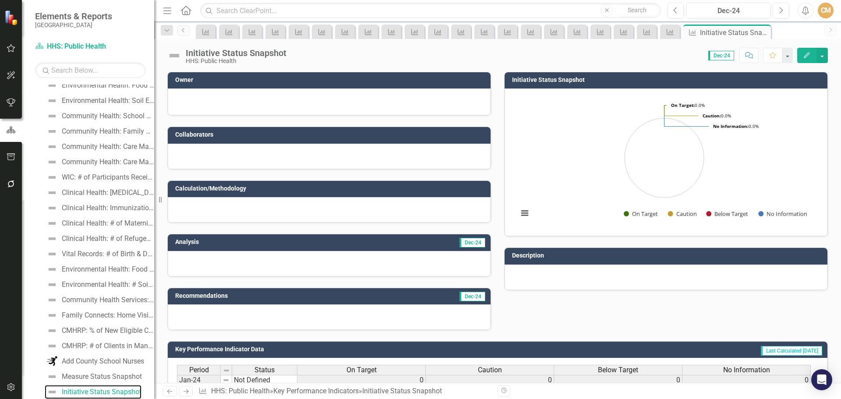
scroll to position [232, 0]
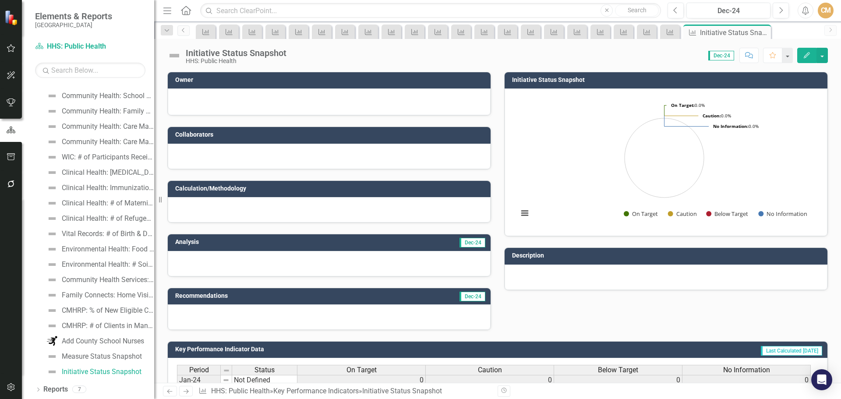
click at [0, 0] on icon "Close" at bounding box center [0, 0] width 0 height 0
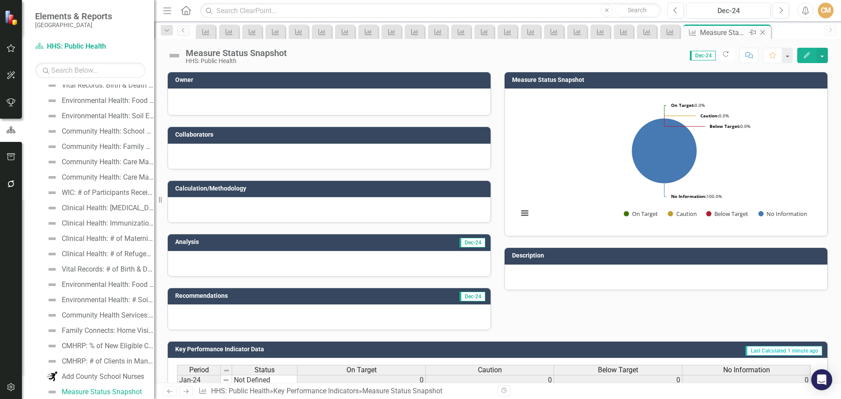
click at [763, 32] on icon "Close" at bounding box center [762, 32] width 9 height 7
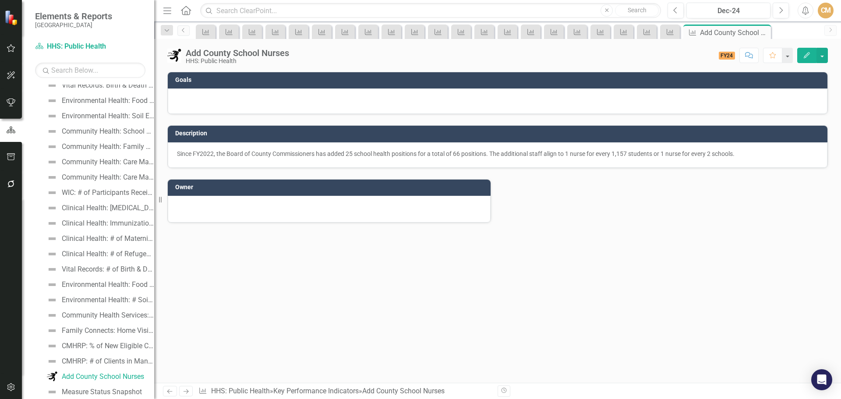
scroll to position [181, 0]
click at [764, 32] on icon "Close" at bounding box center [762, 32] width 9 height 7
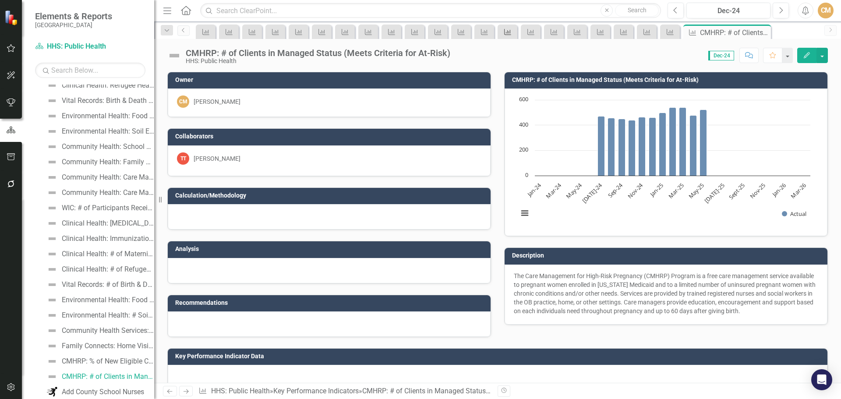
scroll to position [166, 0]
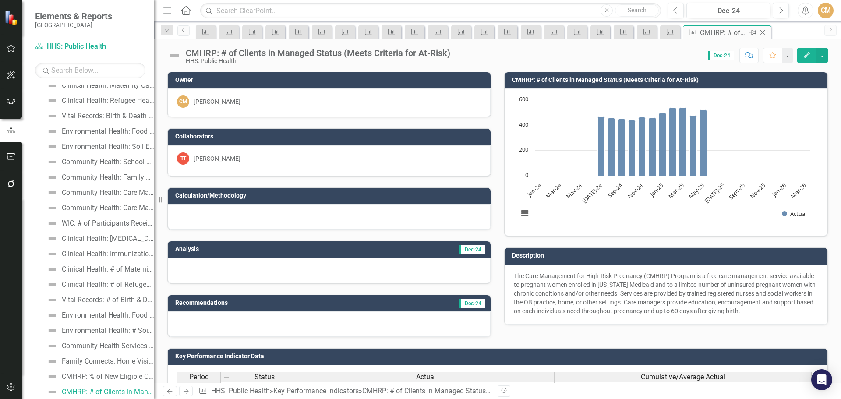
click at [763, 30] on icon "Close" at bounding box center [762, 32] width 9 height 7
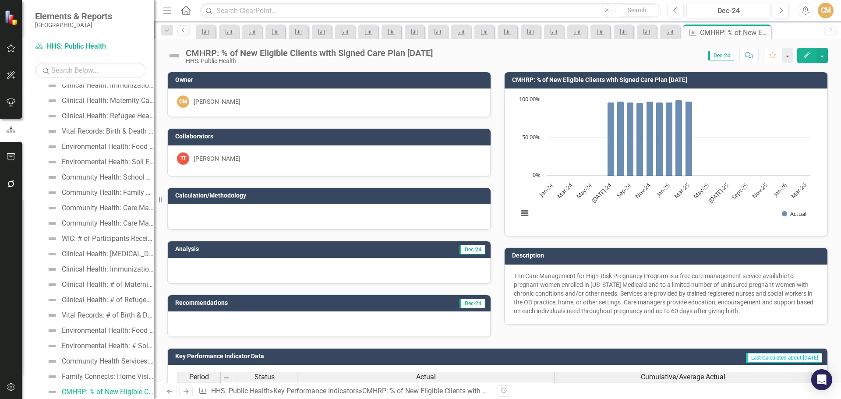
click at [0, 0] on icon "Close" at bounding box center [0, 0] width 0 height 0
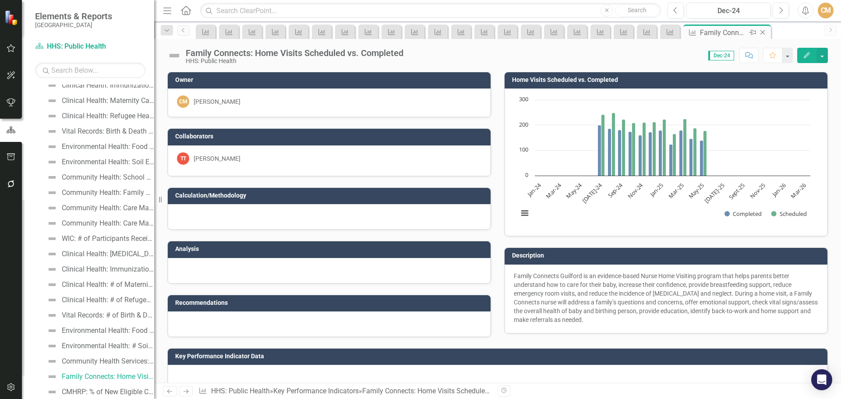
scroll to position [135, 0]
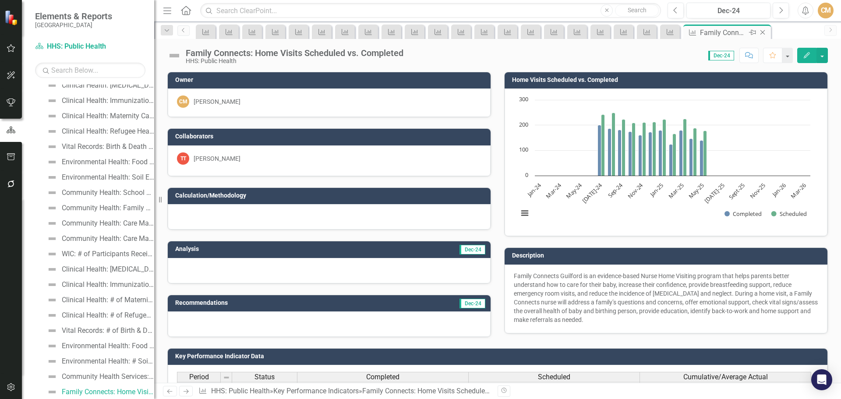
click at [764, 32] on icon "Close" at bounding box center [762, 32] width 9 height 7
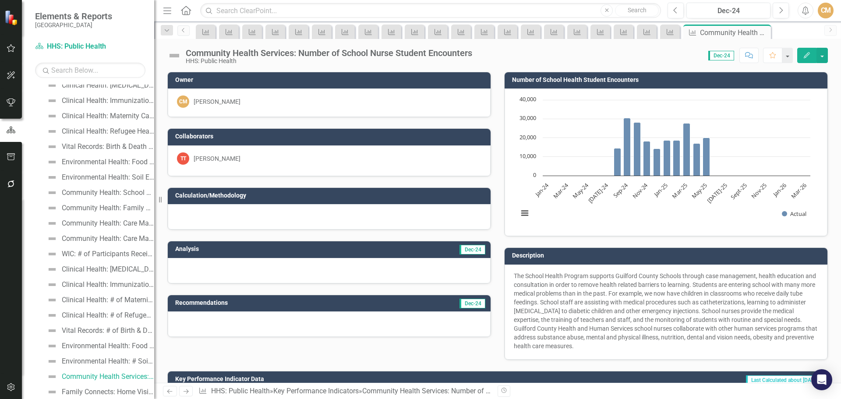
click at [0, 0] on icon "Close" at bounding box center [0, 0] width 0 height 0
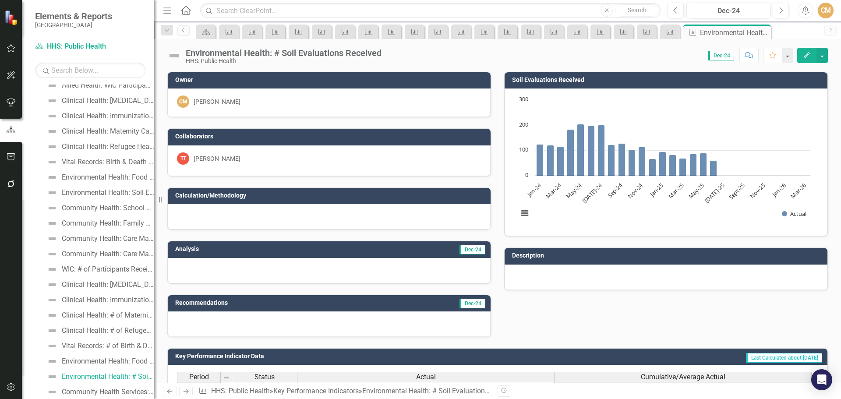
click at [0, 0] on icon "Close" at bounding box center [0, 0] width 0 height 0
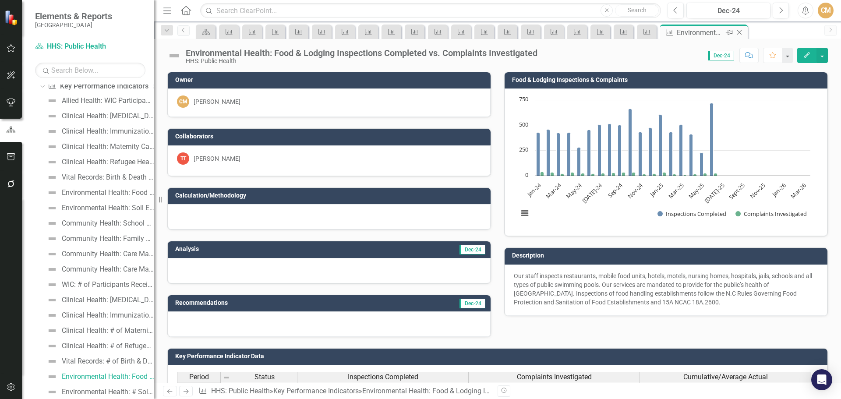
scroll to position [89, 0]
drag, startPoint x: 742, startPoint y: 32, endPoint x: 734, endPoint y: 35, distance: 8.5
click at [0, 0] on icon "Close" at bounding box center [0, 0] width 0 height 0
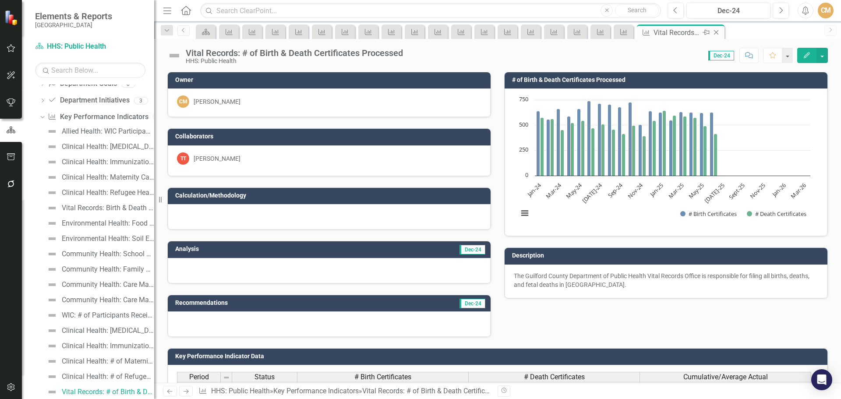
click at [717, 31] on icon "Close" at bounding box center [715, 32] width 9 height 7
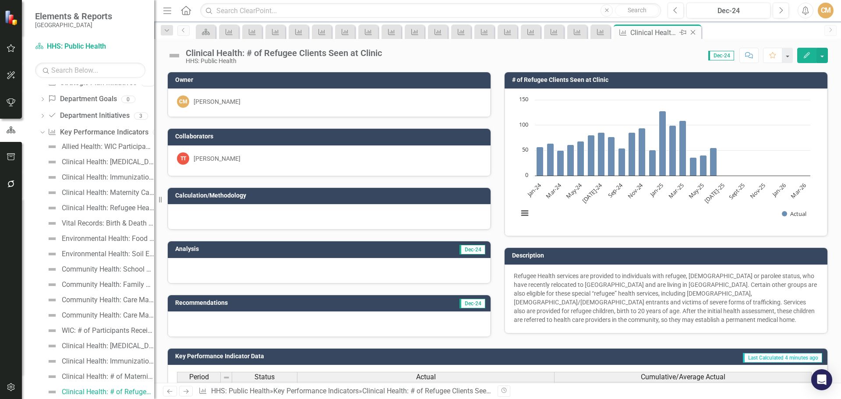
click at [694, 32] on icon "Close" at bounding box center [692, 32] width 9 height 7
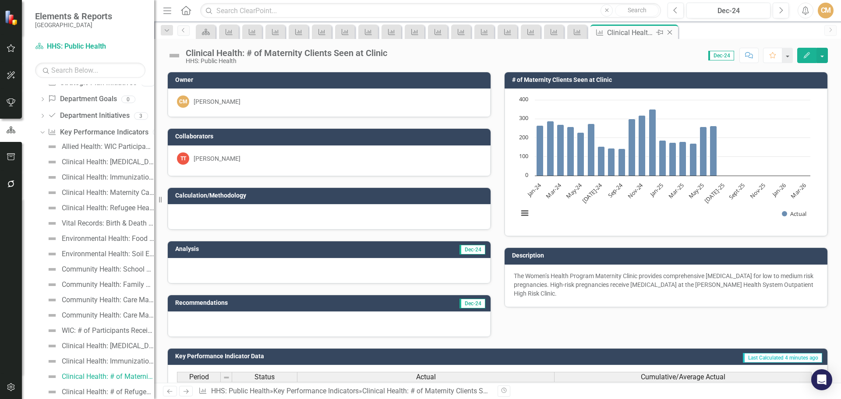
scroll to position [43, 0]
click at [667, 33] on icon "Close" at bounding box center [669, 32] width 9 height 7
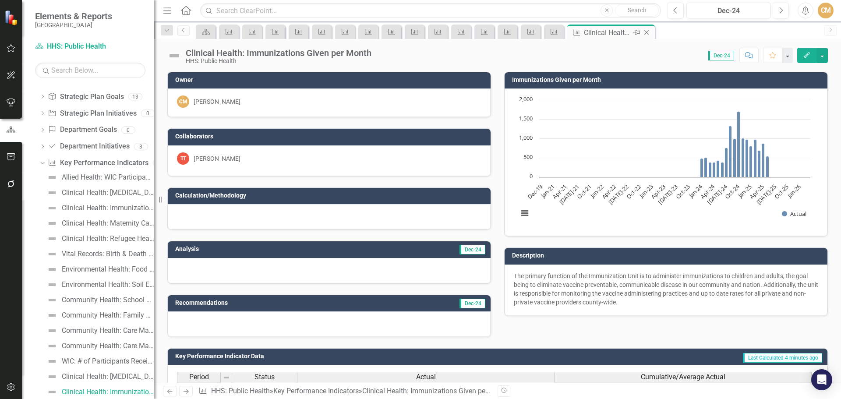
click at [647, 34] on icon at bounding box center [646, 32] width 5 height 5
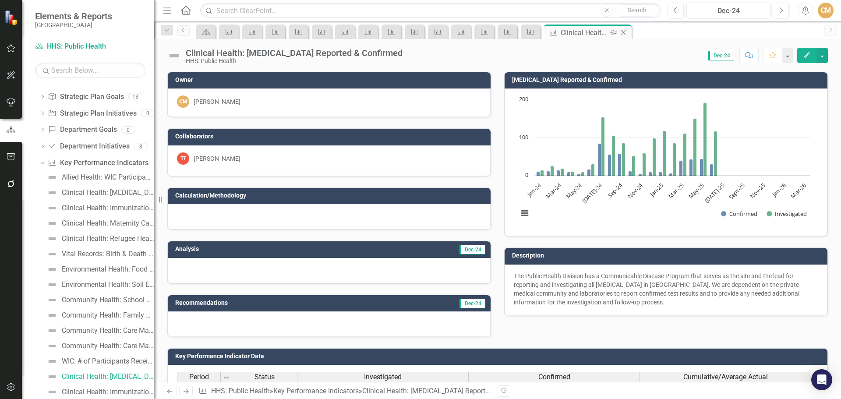
scroll to position [13, 0]
click at [626, 32] on icon "Close" at bounding box center [623, 32] width 9 height 7
